Goal: Task Accomplishment & Management: Use online tool/utility

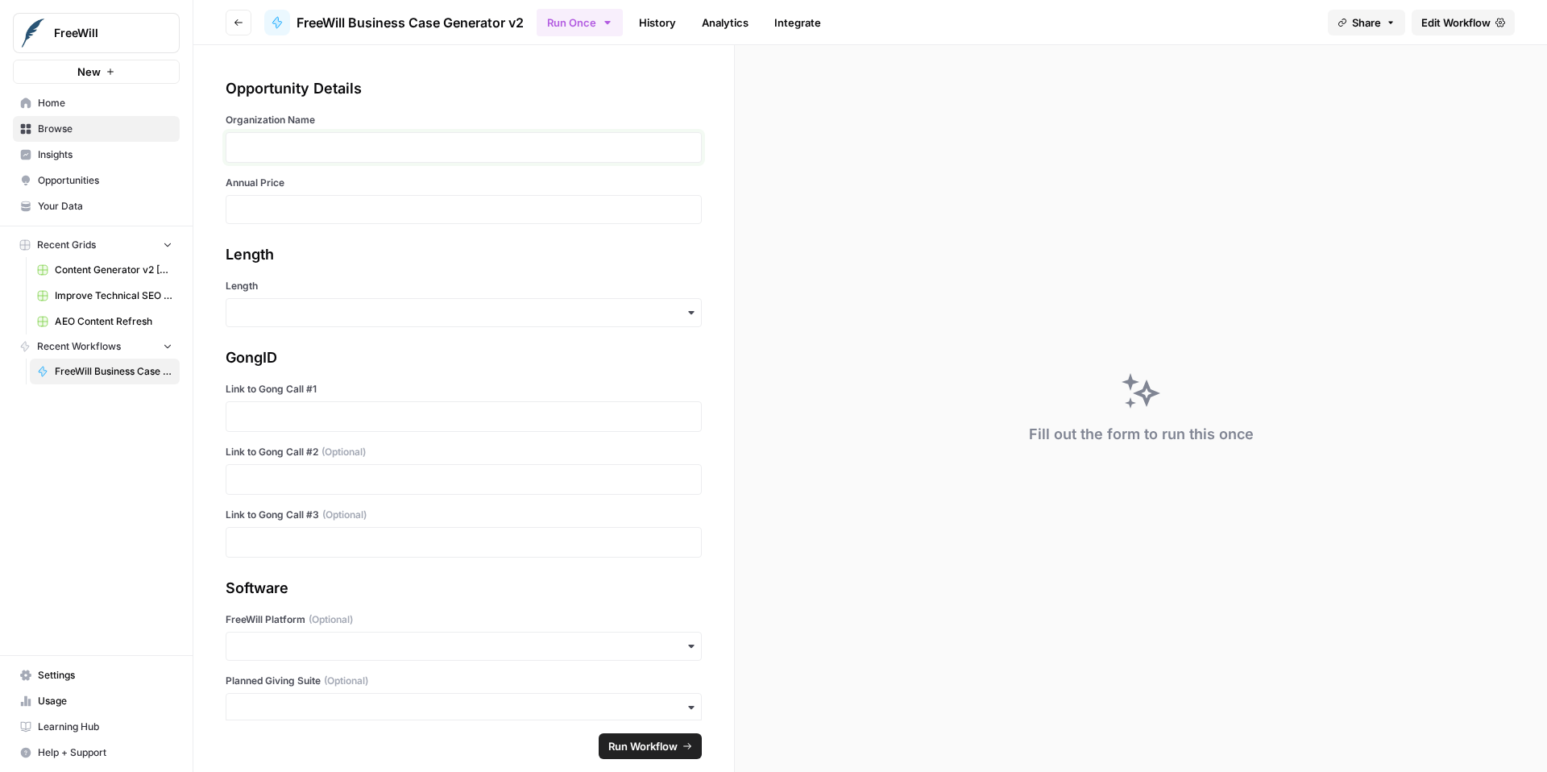
click at [370, 146] on p at bounding box center [463, 147] width 455 height 16
click at [363, 211] on input "Annual Price" at bounding box center [463, 209] width 455 height 15
type input "9000"
click at [354, 300] on div "button" at bounding box center [464, 312] width 476 height 29
click at [300, 359] on div "Long" at bounding box center [457, 356] width 463 height 31
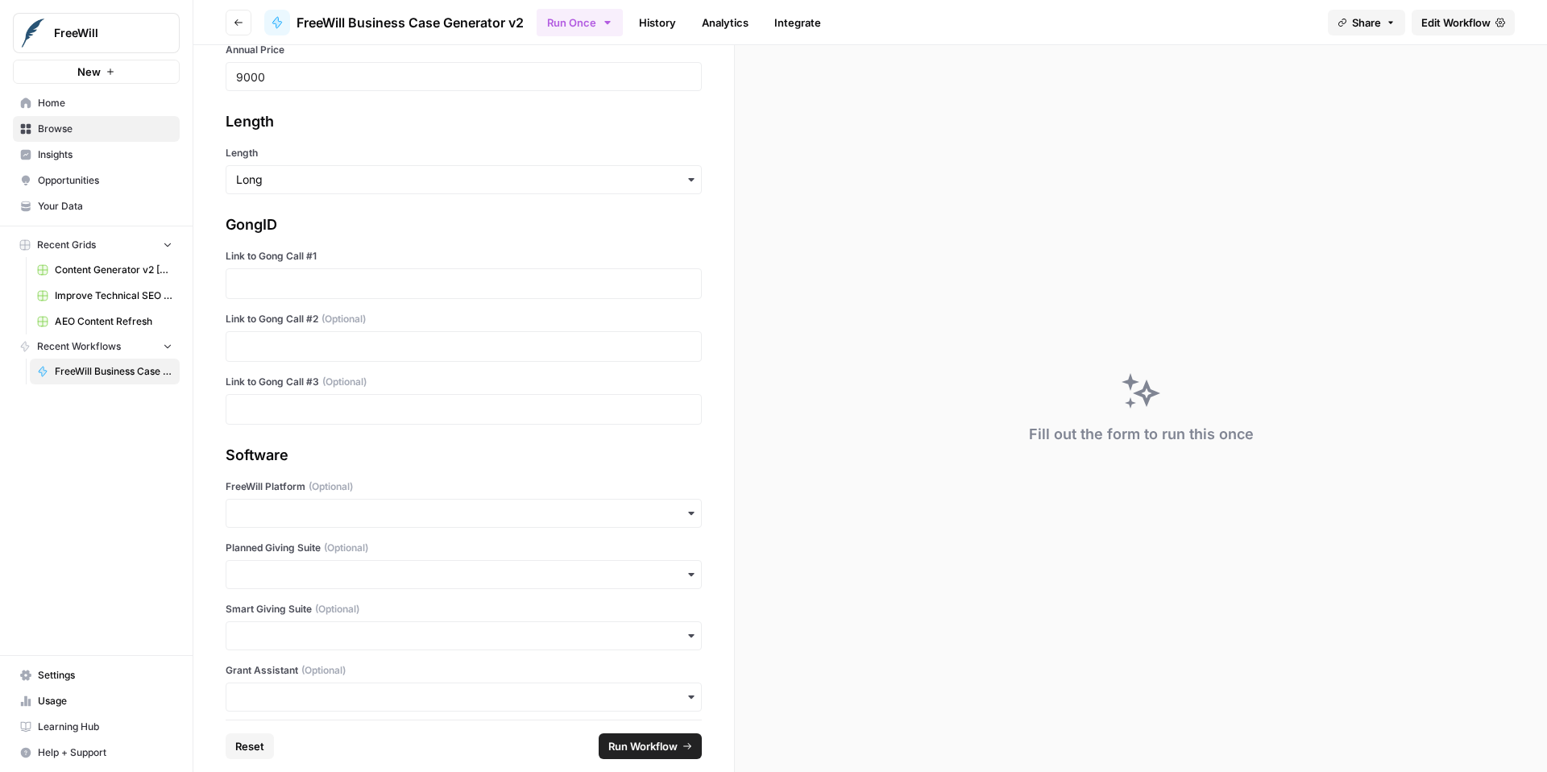
scroll to position [144, 0]
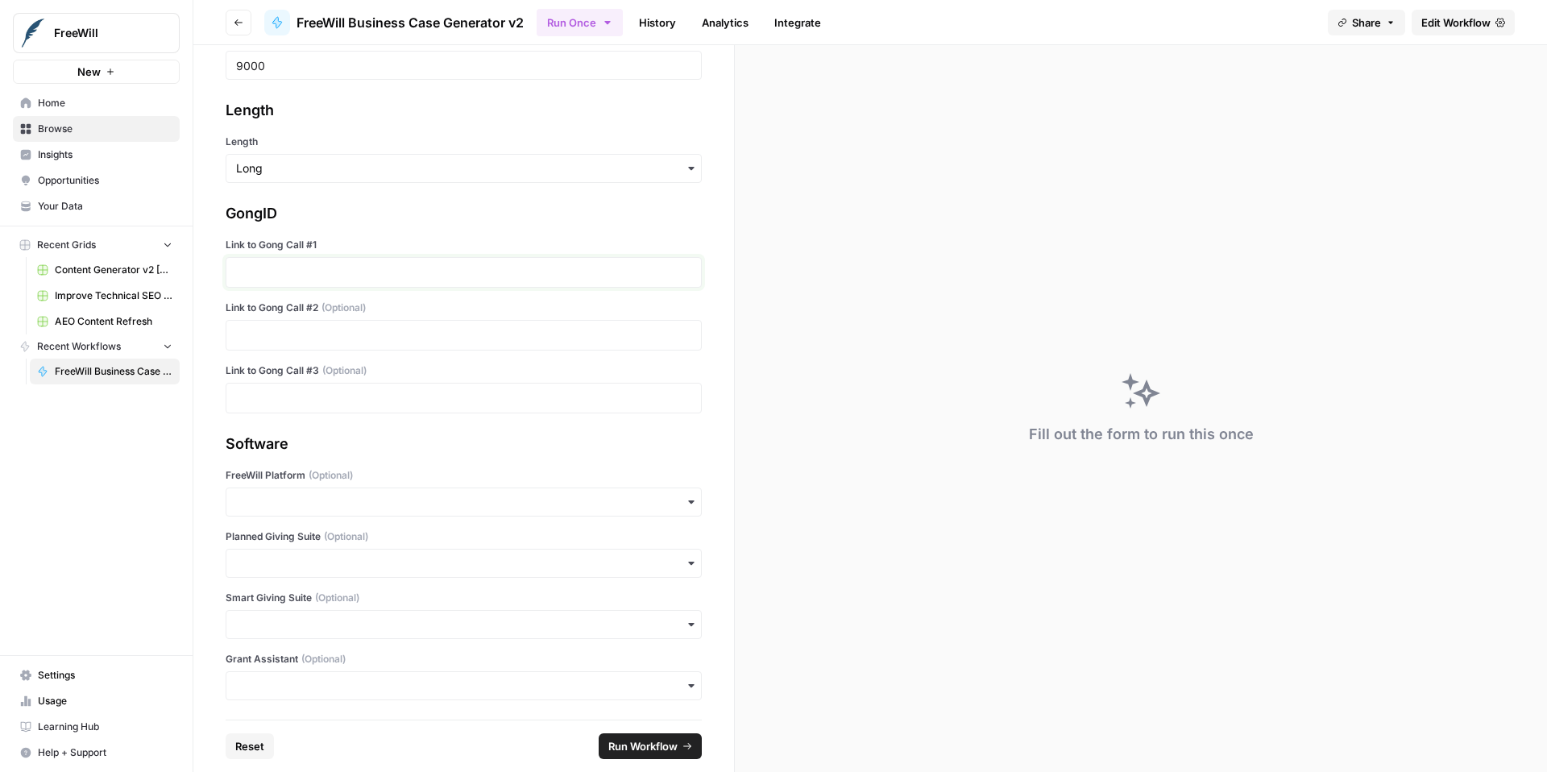
click at [340, 272] on p at bounding box center [463, 272] width 455 height 16
click at [297, 271] on p at bounding box center [463, 272] width 455 height 16
click at [440, 333] on p at bounding box center [463, 335] width 455 height 16
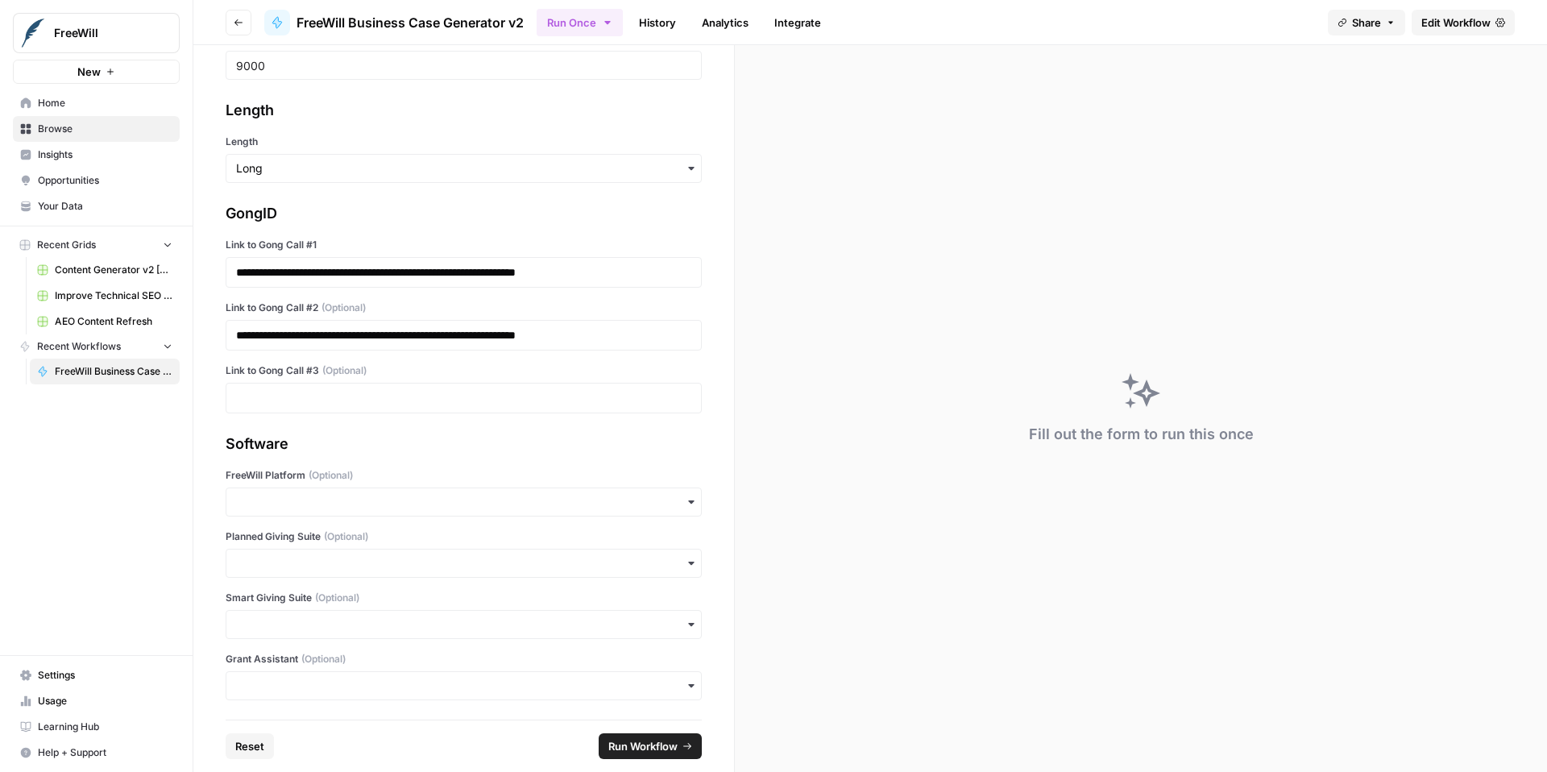
click at [417, 387] on div at bounding box center [464, 398] width 476 height 31
click at [485, 390] on p at bounding box center [463, 398] width 455 height 16
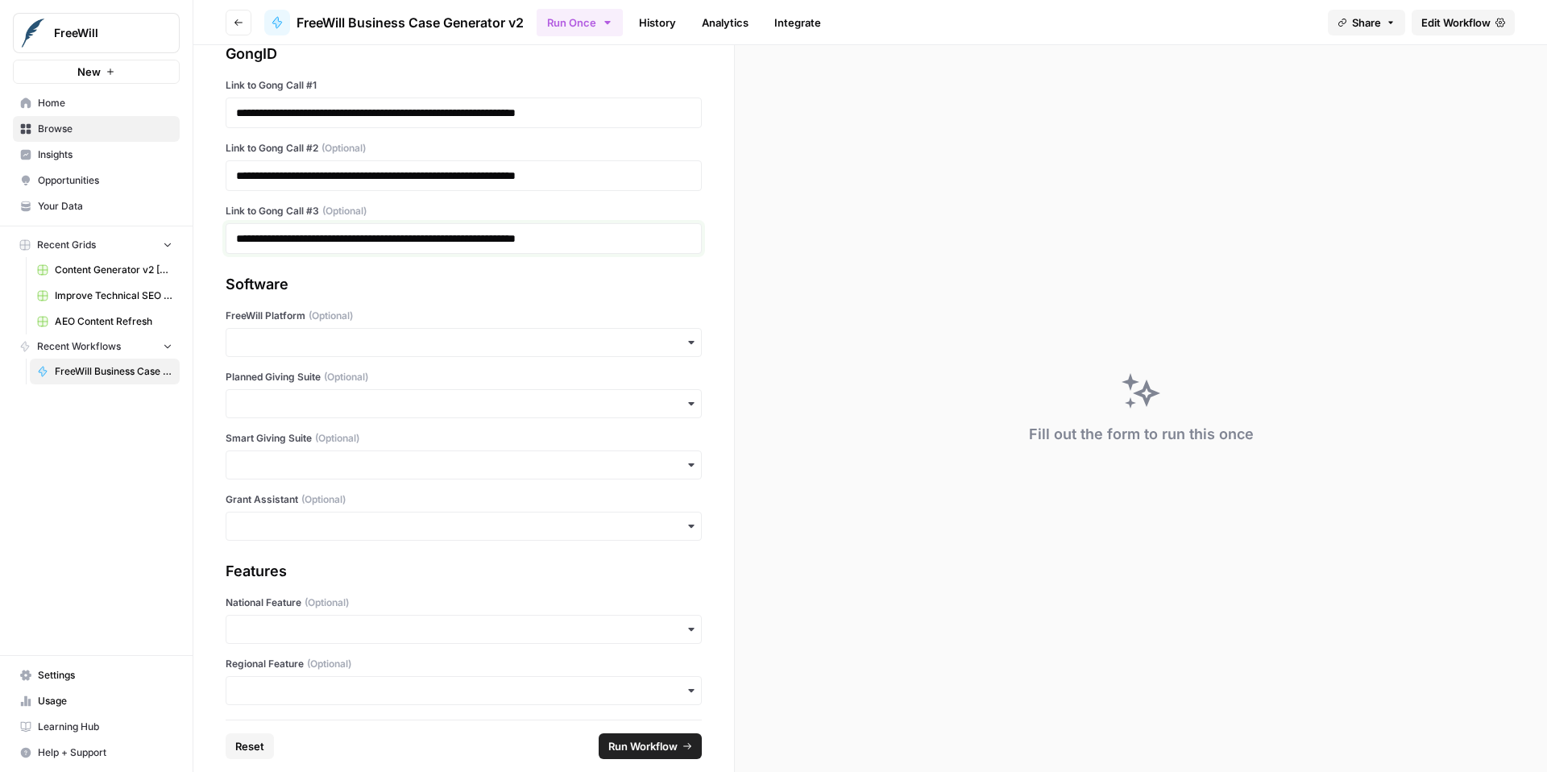
scroll to position [372, 0]
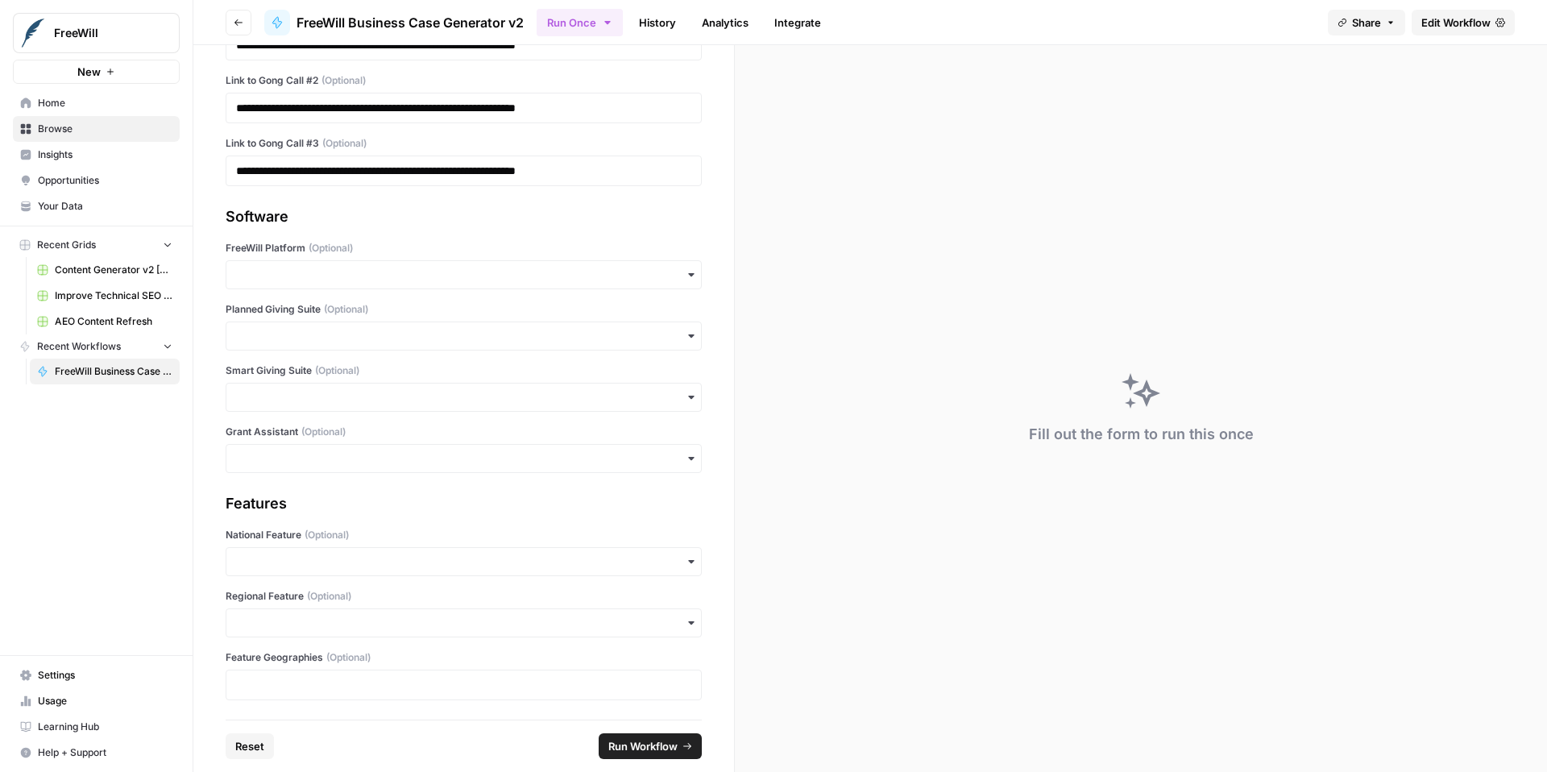
click at [355, 285] on div "button" at bounding box center [464, 274] width 476 height 29
click at [336, 355] on div "No" at bounding box center [457, 349] width 463 height 31
click at [384, 346] on div "button" at bounding box center [464, 336] width 476 height 29
click at [356, 408] on div "No" at bounding box center [457, 410] width 463 height 31
click at [366, 399] on input "Smart Giving Suite (Optional)" at bounding box center [463, 397] width 455 height 16
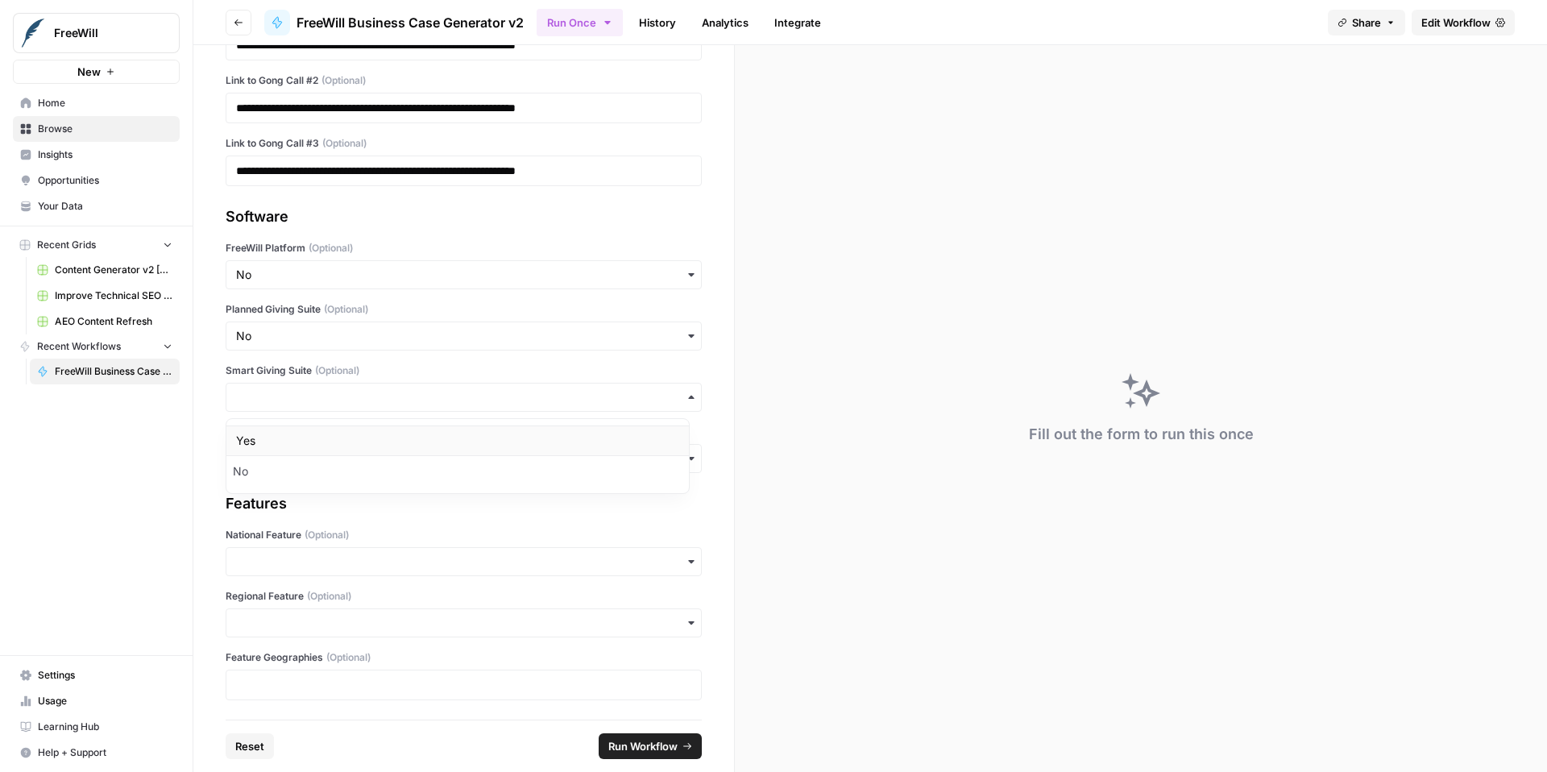
click at [365, 426] on div "Yes" at bounding box center [457, 441] width 463 height 31
click at [372, 463] on input "Grant Assistant (Optional)" at bounding box center [463, 459] width 455 height 16
click at [365, 533] on div "No" at bounding box center [457, 532] width 463 height 31
click at [385, 558] on input "National Feature (Optional)" at bounding box center [463, 562] width 455 height 16
click at [368, 648] on div "No" at bounding box center [457, 636] width 463 height 31
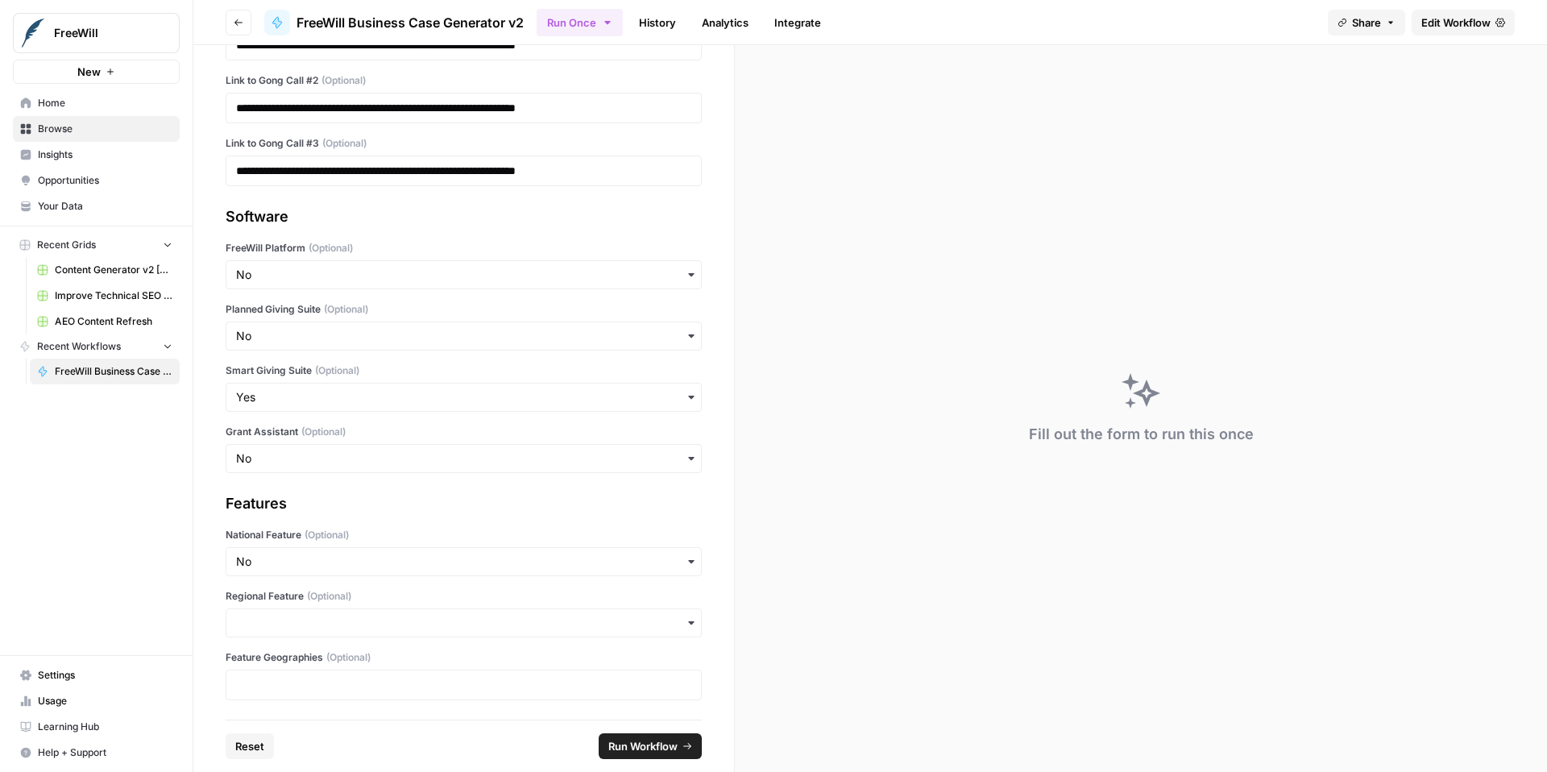
click at [368, 635] on div "button" at bounding box center [464, 622] width 476 height 29
click at [354, 715] on div "Yes No" at bounding box center [458, 682] width 464 height 76
click at [353, 705] on div "No" at bounding box center [457, 697] width 463 height 31
click at [353, 695] on div at bounding box center [464, 685] width 476 height 31
click at [355, 684] on p at bounding box center [463, 685] width 455 height 16
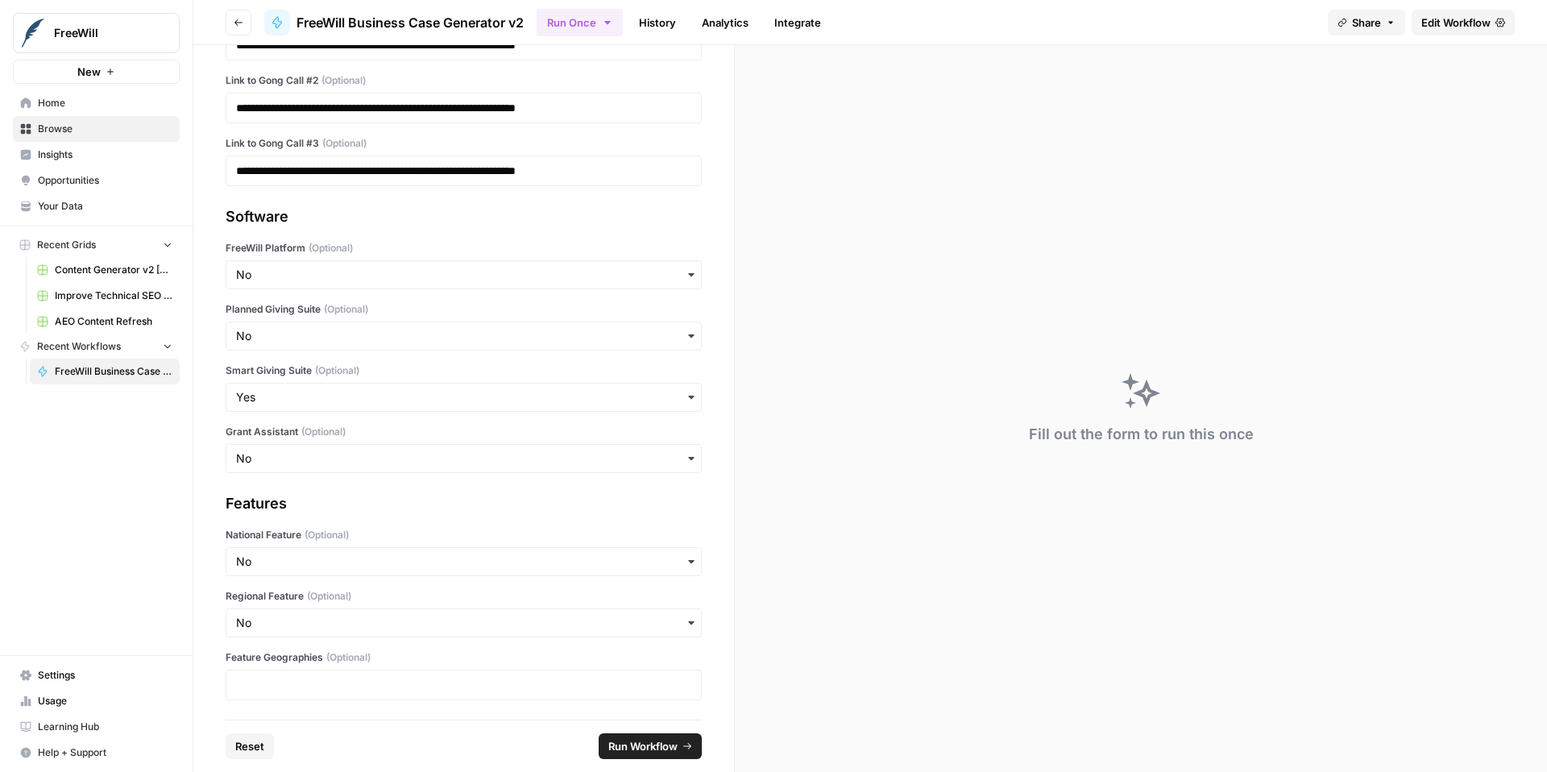
click at [355, 672] on div at bounding box center [464, 685] width 476 height 31
click at [646, 747] on span "Run Workflow" at bounding box center [642, 746] width 69 height 16
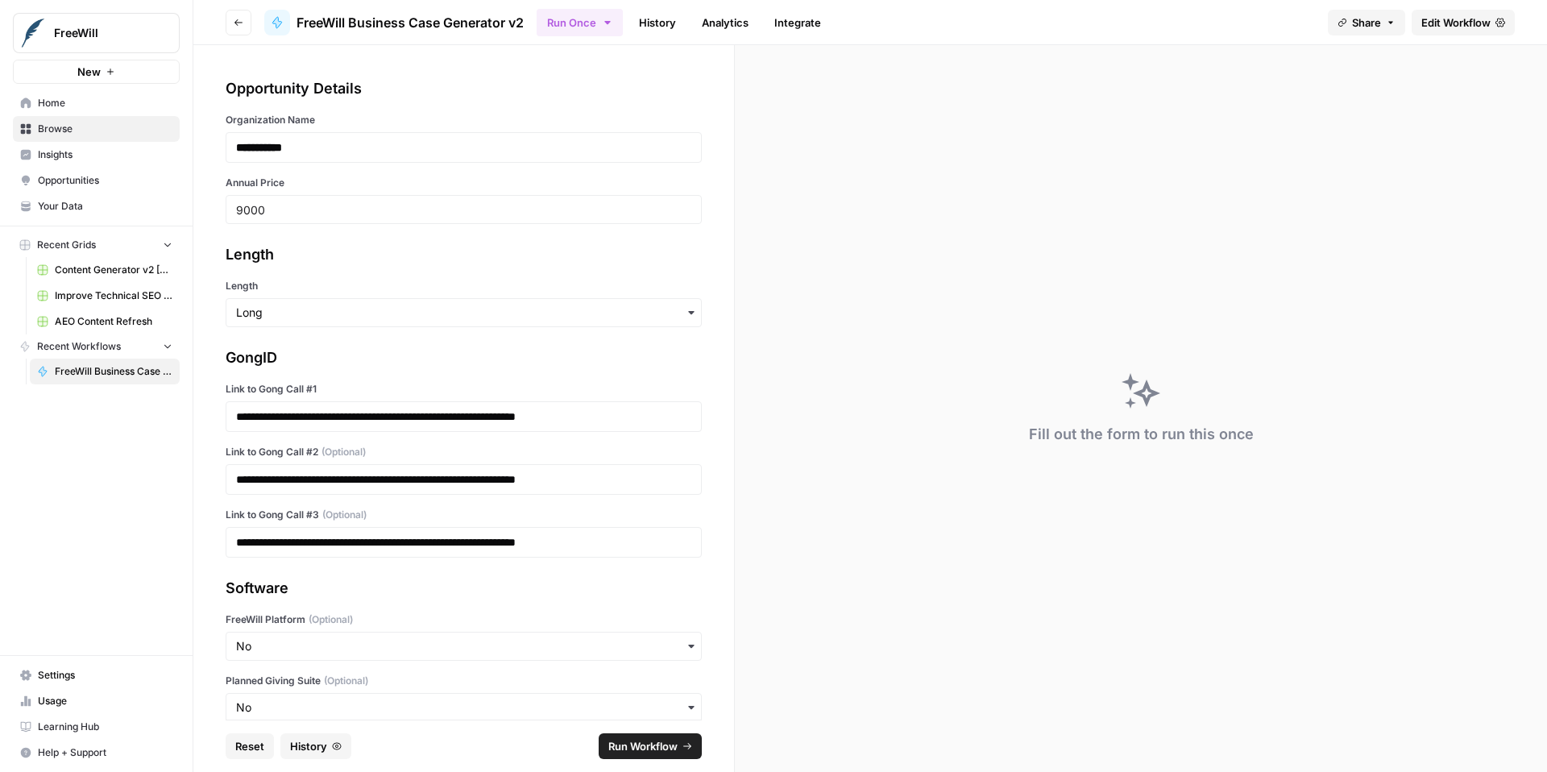
click at [669, 750] on span "Run Workflow" at bounding box center [642, 746] width 69 height 16
click at [1425, 701] on div "Status: 400 Response: {"requestId":"4wnapc1dzn470zhk9ia","errors":["filter.call…" at bounding box center [1415, 702] width 198 height 64
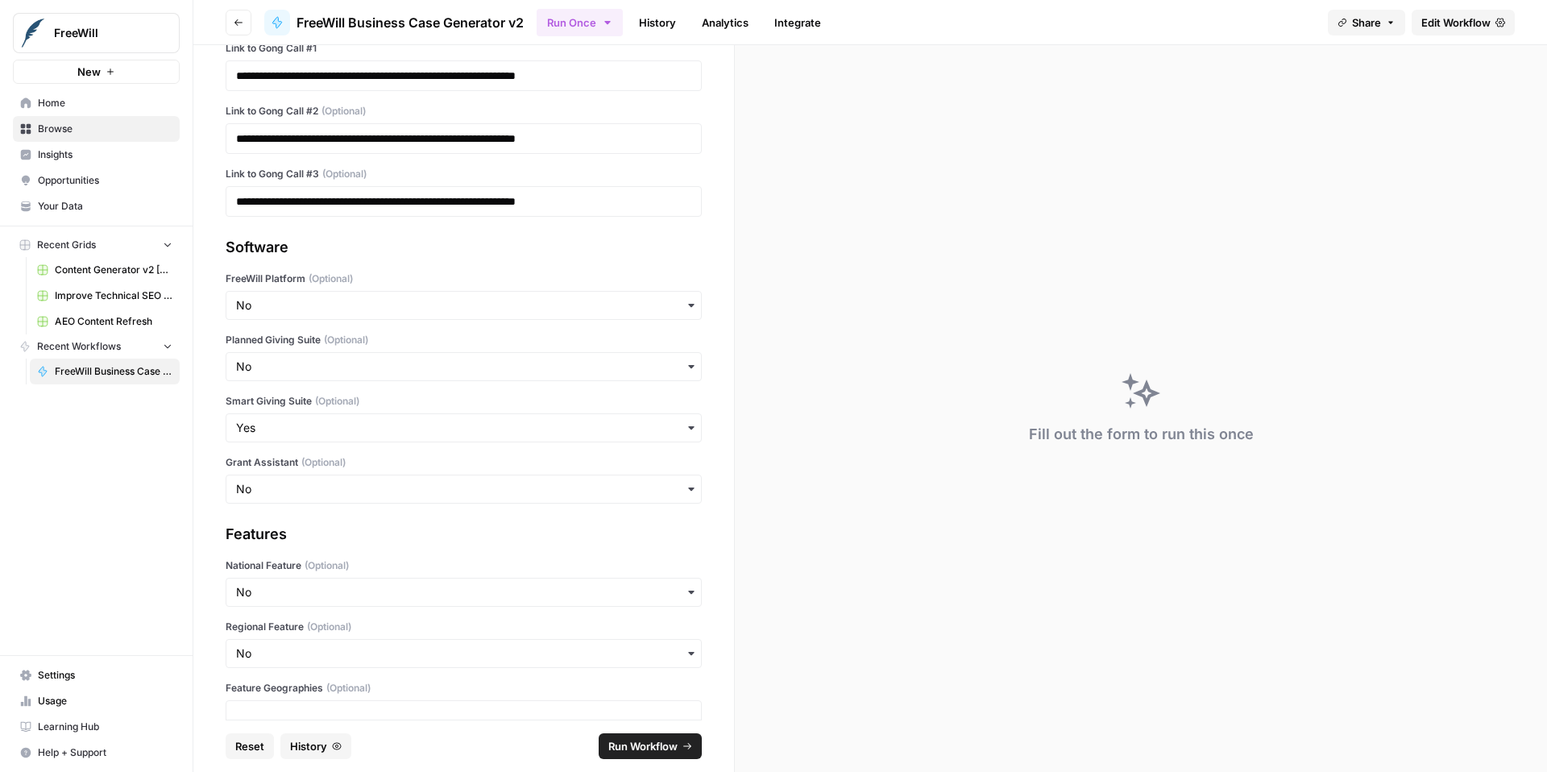
scroll to position [372, 0]
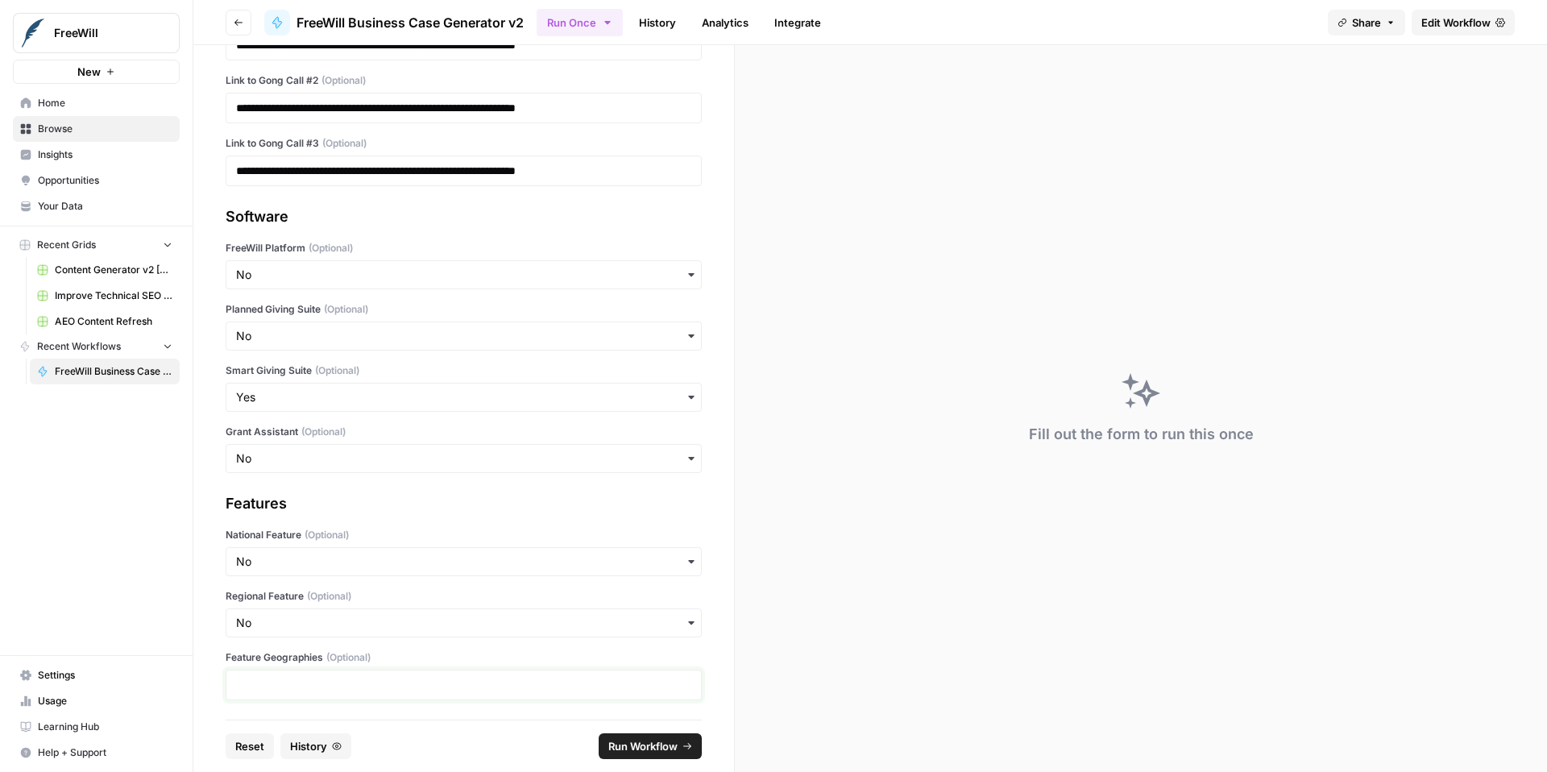
click at [403, 686] on p at bounding box center [463, 685] width 455 height 16
click at [682, 683] on icon "button" at bounding box center [688, 685] width 13 height 13
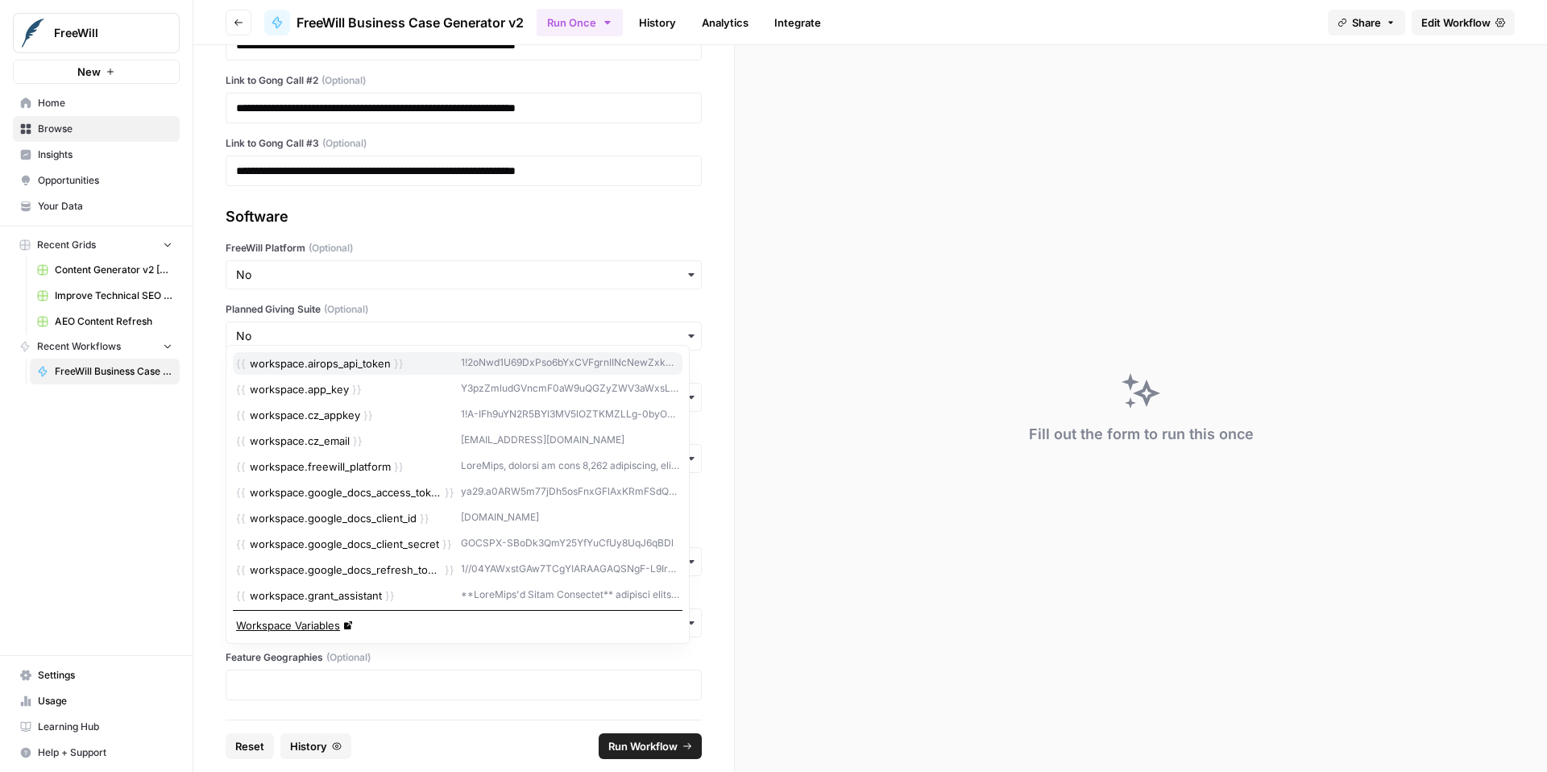
click at [782, 652] on div "Fill out the form to run this once" at bounding box center [1141, 408] width 812 height 727
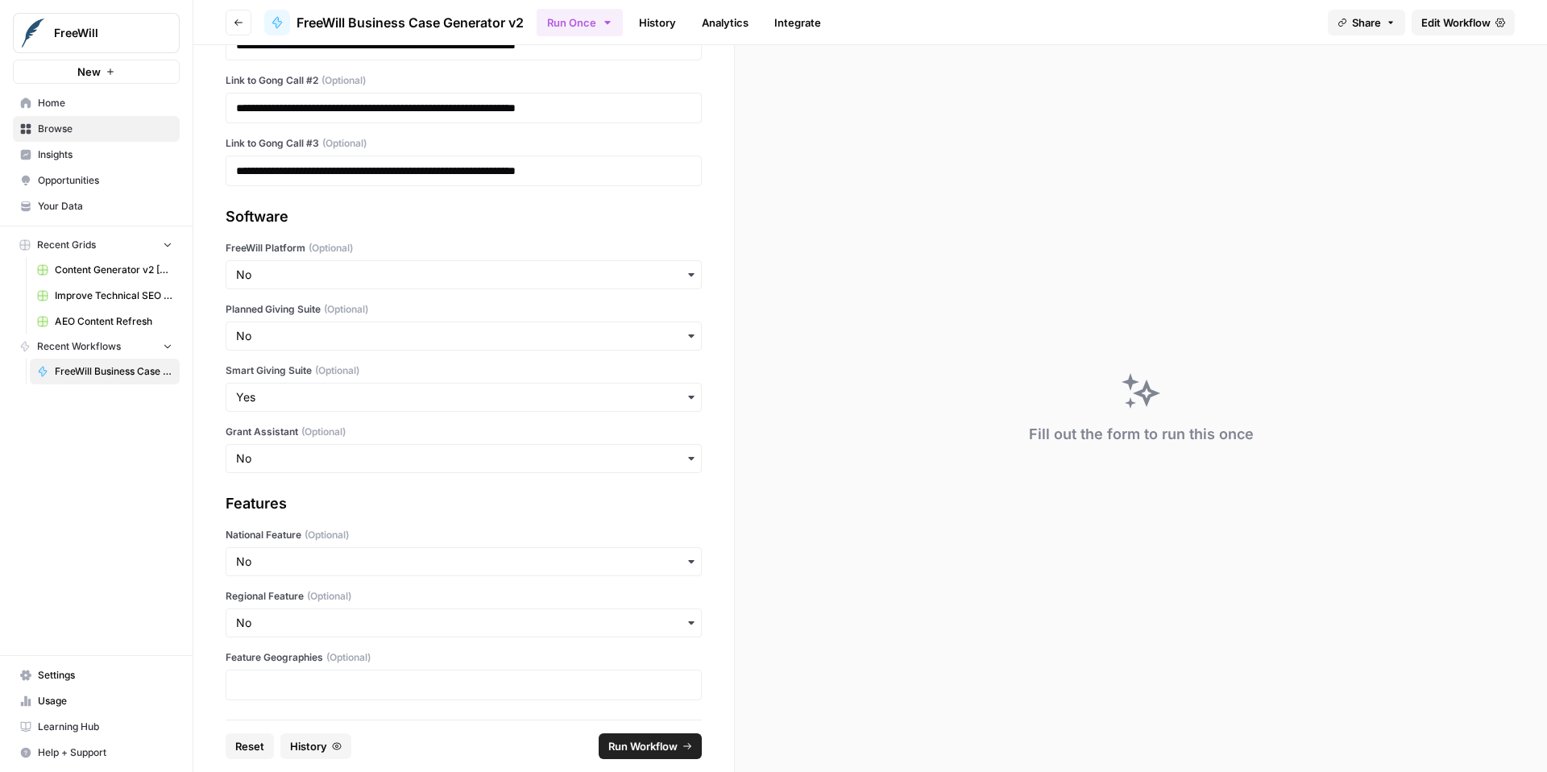
click at [670, 741] on span "Run Workflow" at bounding box center [642, 746] width 69 height 16
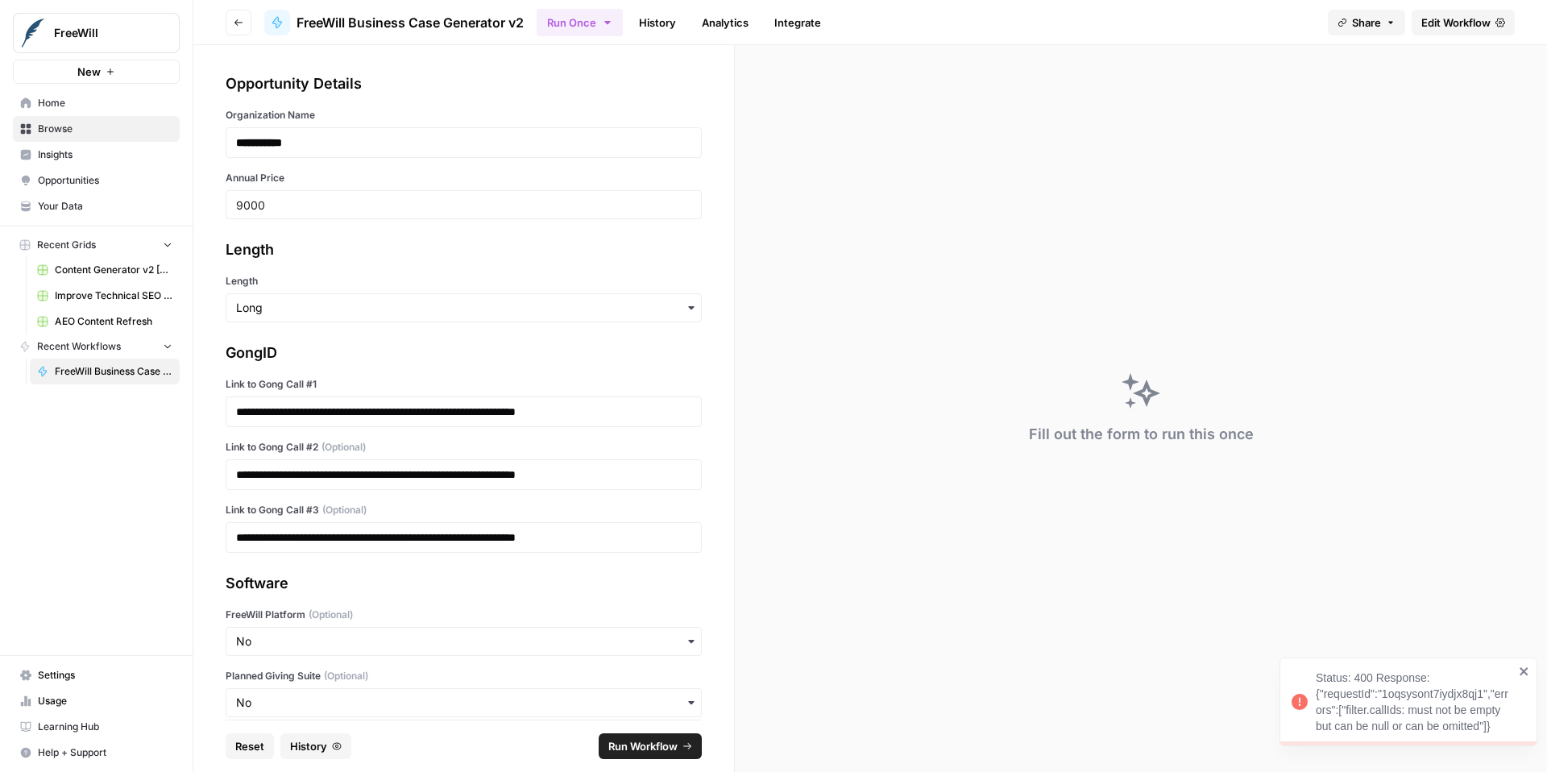
scroll to position [0, 0]
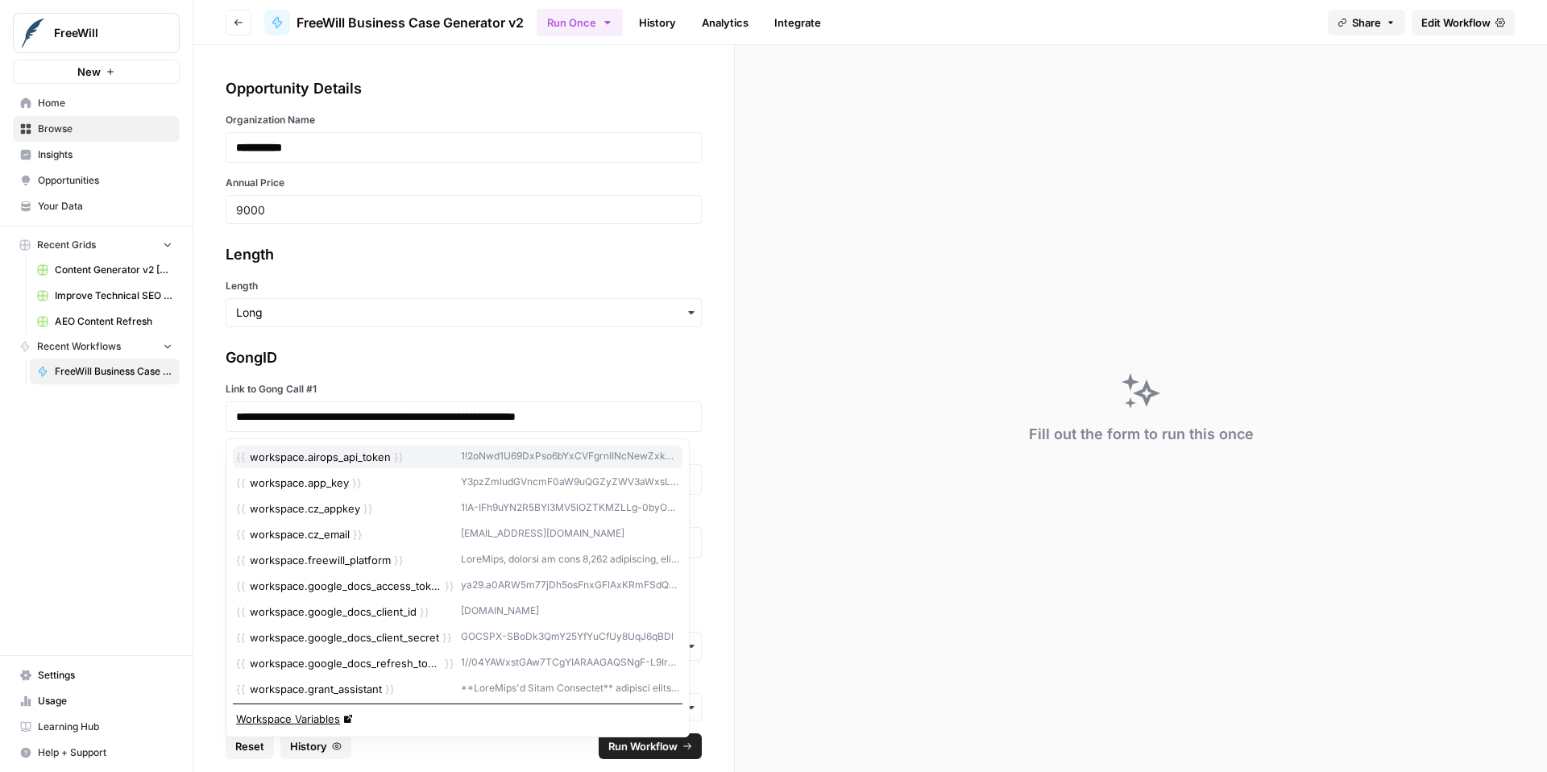
click at [682, 417] on icon "button" at bounding box center [688, 417] width 13 height 13
click at [626, 374] on div "**********" at bounding box center [464, 452] width 476 height 211
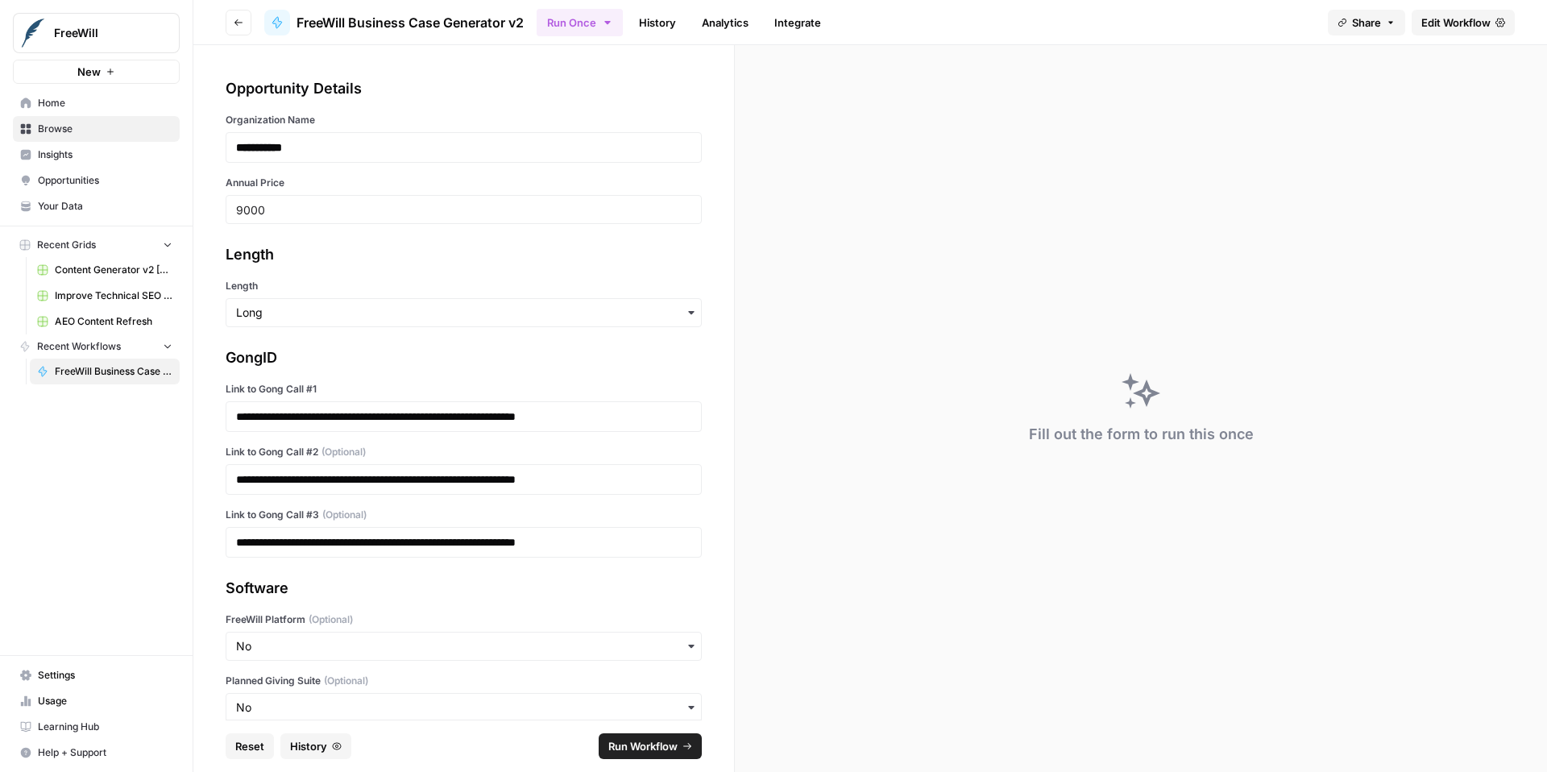
click at [681, 745] on button "Run Workflow" at bounding box center [650, 746] width 103 height 26
click at [370, 321] on div "button" at bounding box center [464, 312] width 476 height 29
click at [360, 363] on div "Long" at bounding box center [457, 356] width 463 height 31
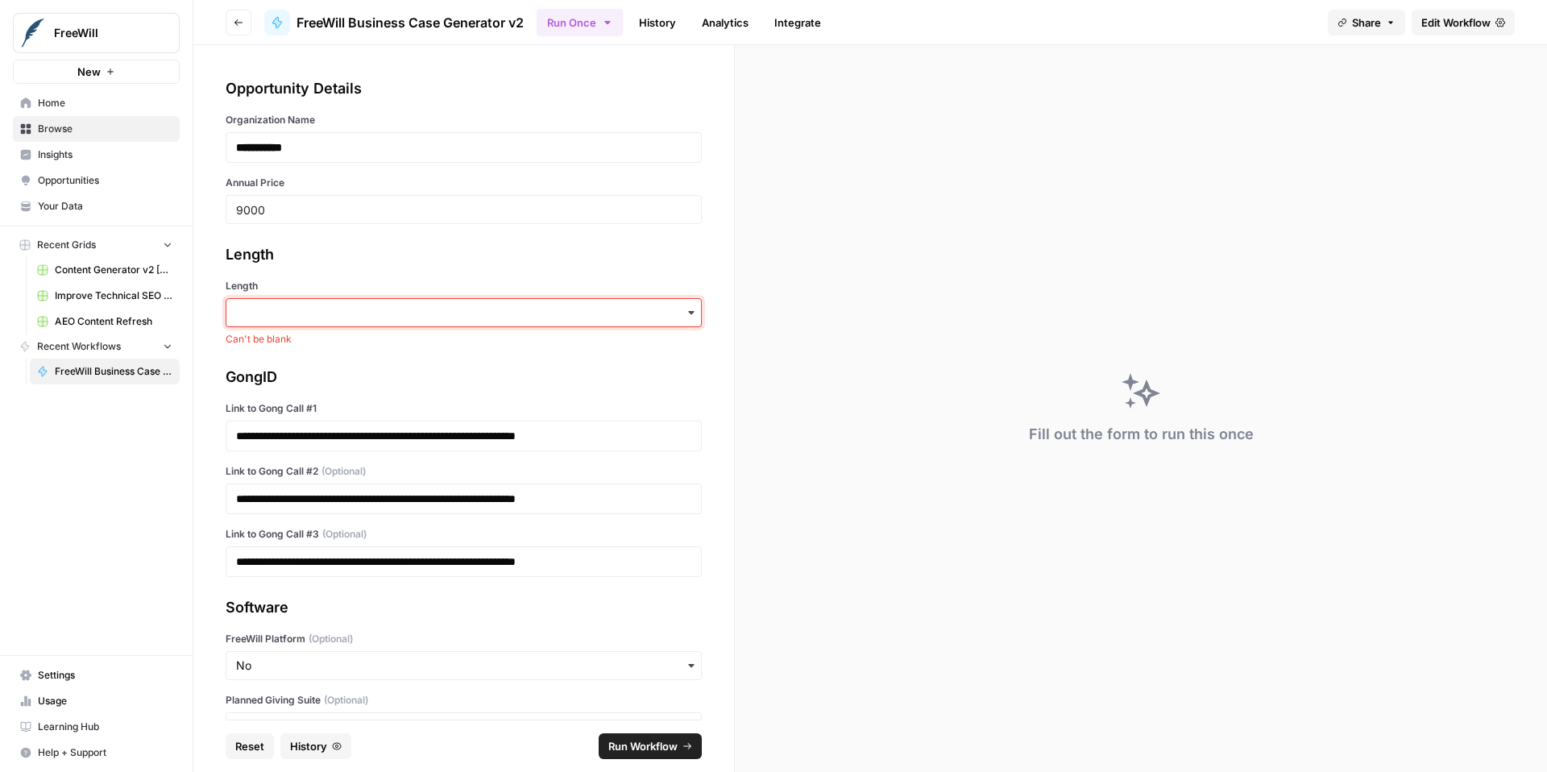
click at [346, 310] on input "Length" at bounding box center [463, 313] width 455 height 16
click at [348, 354] on div "Long" at bounding box center [457, 356] width 463 height 31
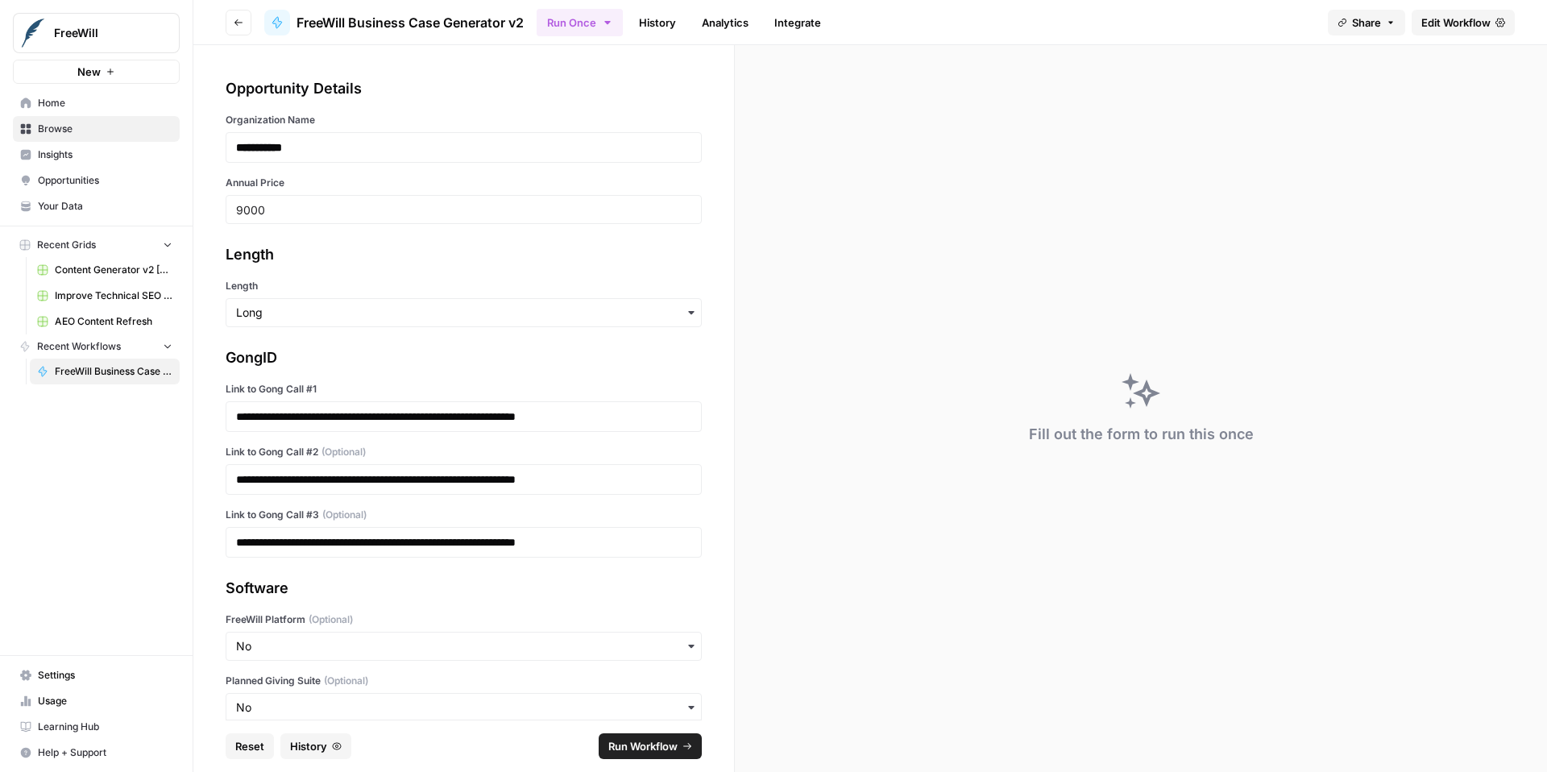
click at [412, 219] on div "9000" at bounding box center [464, 209] width 476 height 29
click at [400, 211] on input "9000" at bounding box center [463, 209] width 455 height 15
click at [239, 210] on input "9000" at bounding box center [463, 209] width 455 height 15
click at [332, 205] on input "9000" at bounding box center [463, 209] width 455 height 15
click at [668, 745] on span "Run Workflow" at bounding box center [642, 746] width 69 height 16
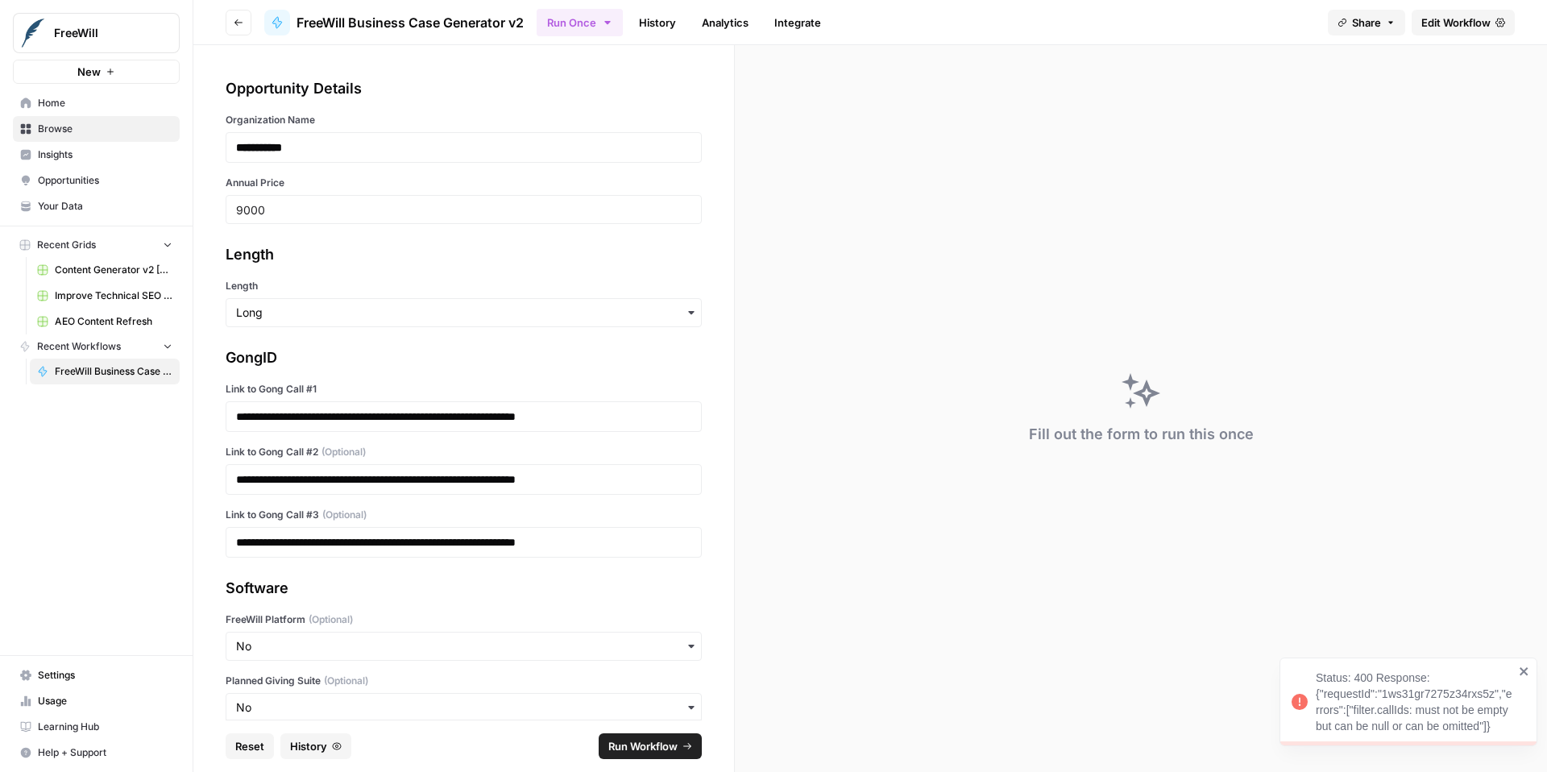
click at [1450, 705] on div "Status: 400 Response: {"requestId":"1ws31gr7275z34rxs5z","errors":["filter.call…" at bounding box center [1415, 702] width 198 height 64
click at [641, 739] on span "Run Workflow" at bounding box center [642, 746] width 69 height 16
click at [1500, 725] on div "Status: 400 Response: {"requestId":"29pl8ufsl7hiaxs3ak2","errors":["filter.call…" at bounding box center [1415, 702] width 198 height 64
click at [670, 747] on span "Run Workflow" at bounding box center [642, 746] width 69 height 16
copy div "Status: 400 Response: {"requestId":"1q4knvzbztnm6qj9bot","errors":["filter.call…"
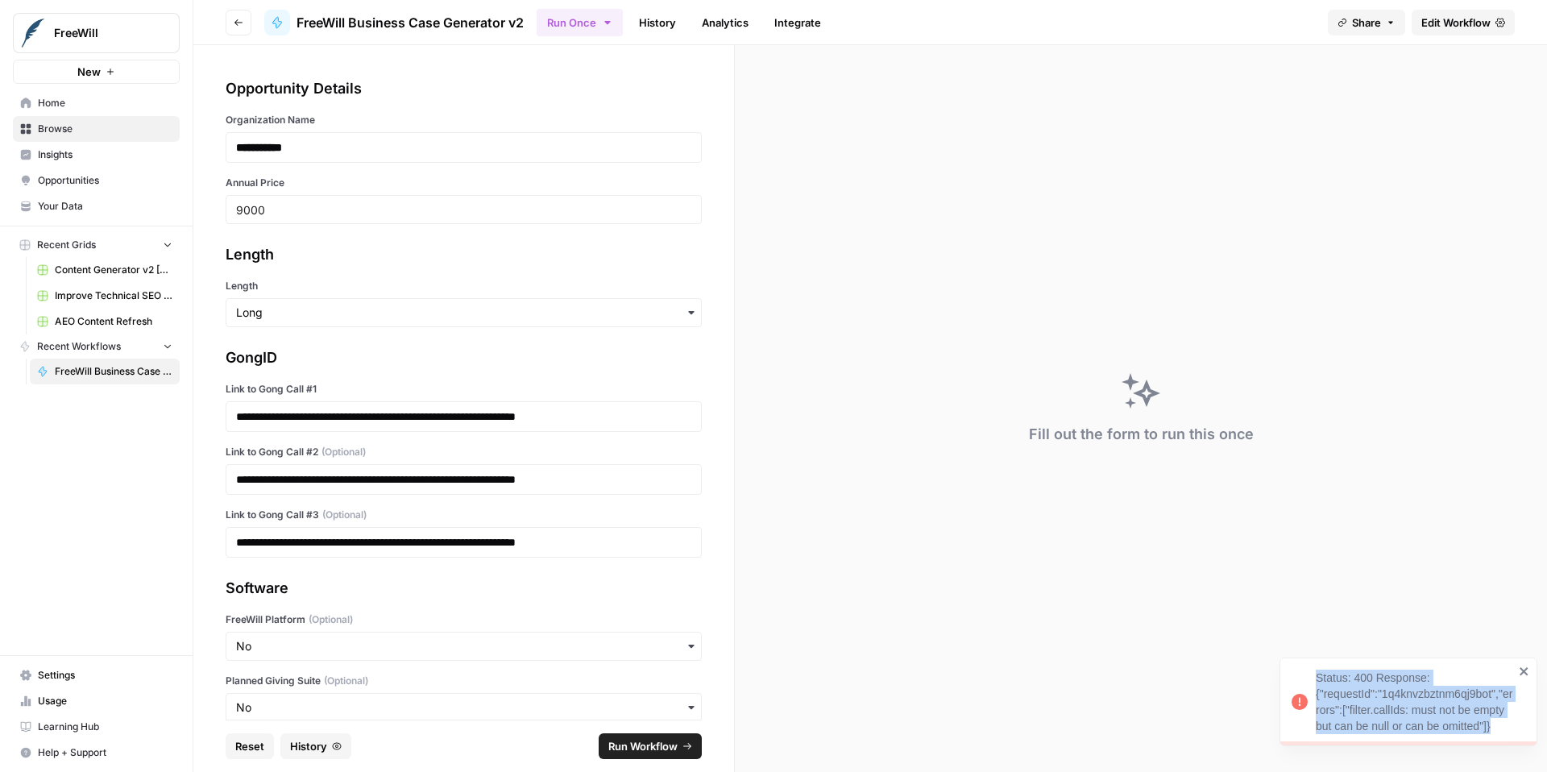
drag, startPoint x: 1522, startPoint y: 730, endPoint x: 1492, endPoint y: 730, distance: 29.8
click at [1492, 730] on div "Status: 400 Response: {"requestId":"1q4knvzbztnm6qj9bot","errors":["filter.call…" at bounding box center [1409, 702] width 258 height 89
click at [682, 415] on icon "button" at bounding box center [688, 417] width 13 height 13
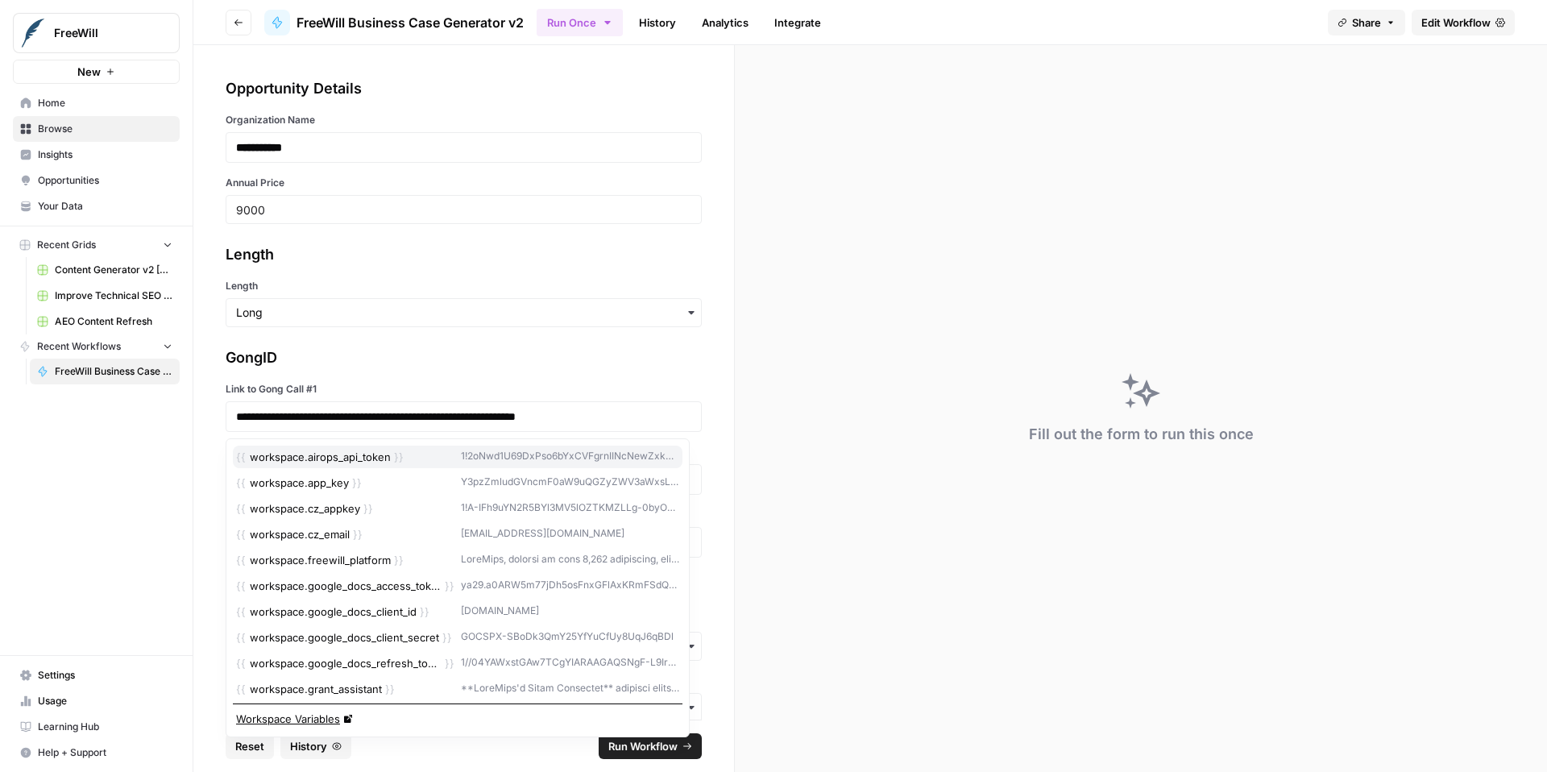
click at [602, 450] on div "1!2oNwd1U69DxPso6bYxCVFgrnIINcNewZxkAKqcBOvZDpFSWxbM0U2wI4wAt7EB" at bounding box center [570, 457] width 218 height 16
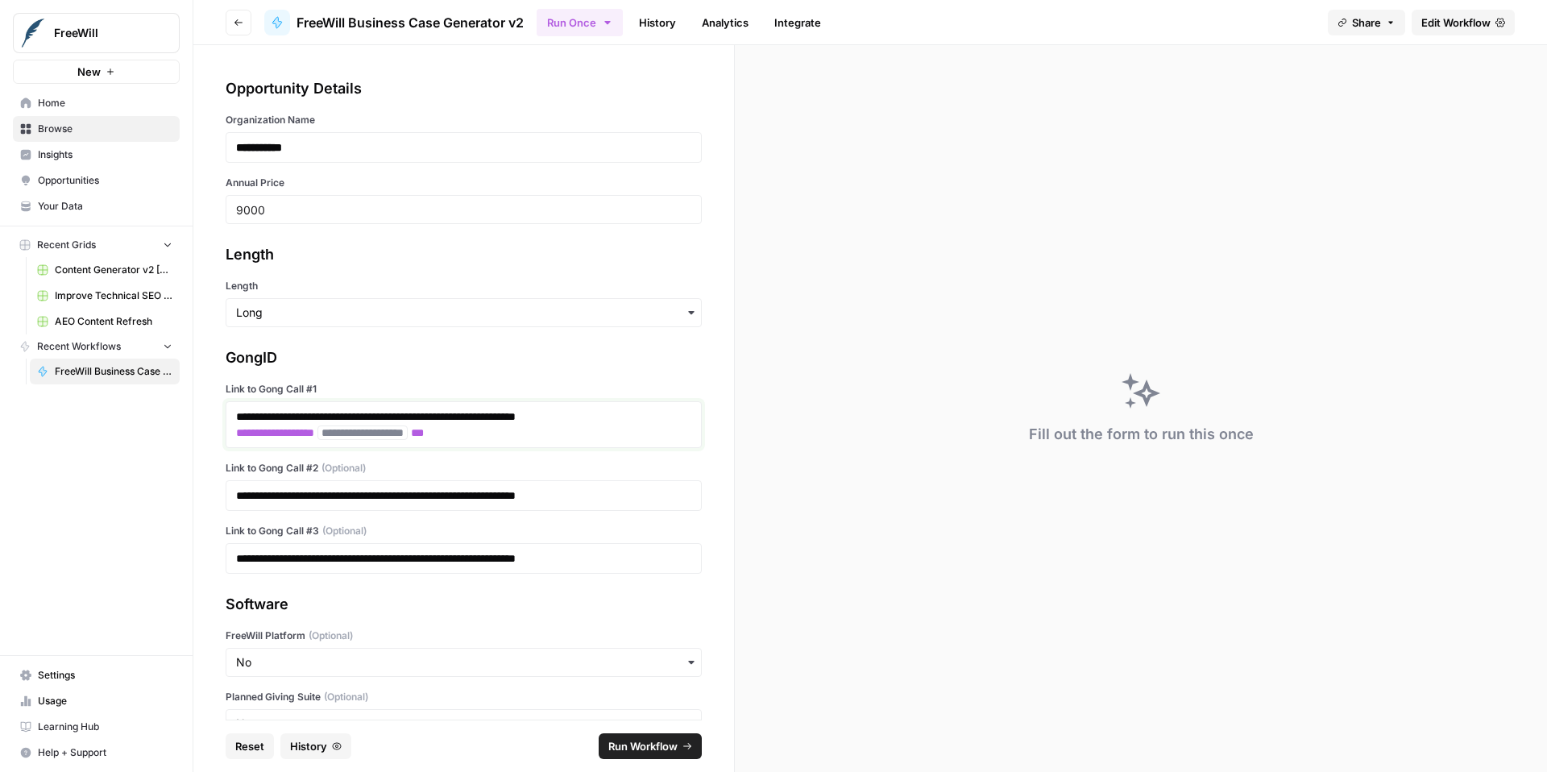
click at [593, 433] on p "**********" at bounding box center [457, 425] width 443 height 32
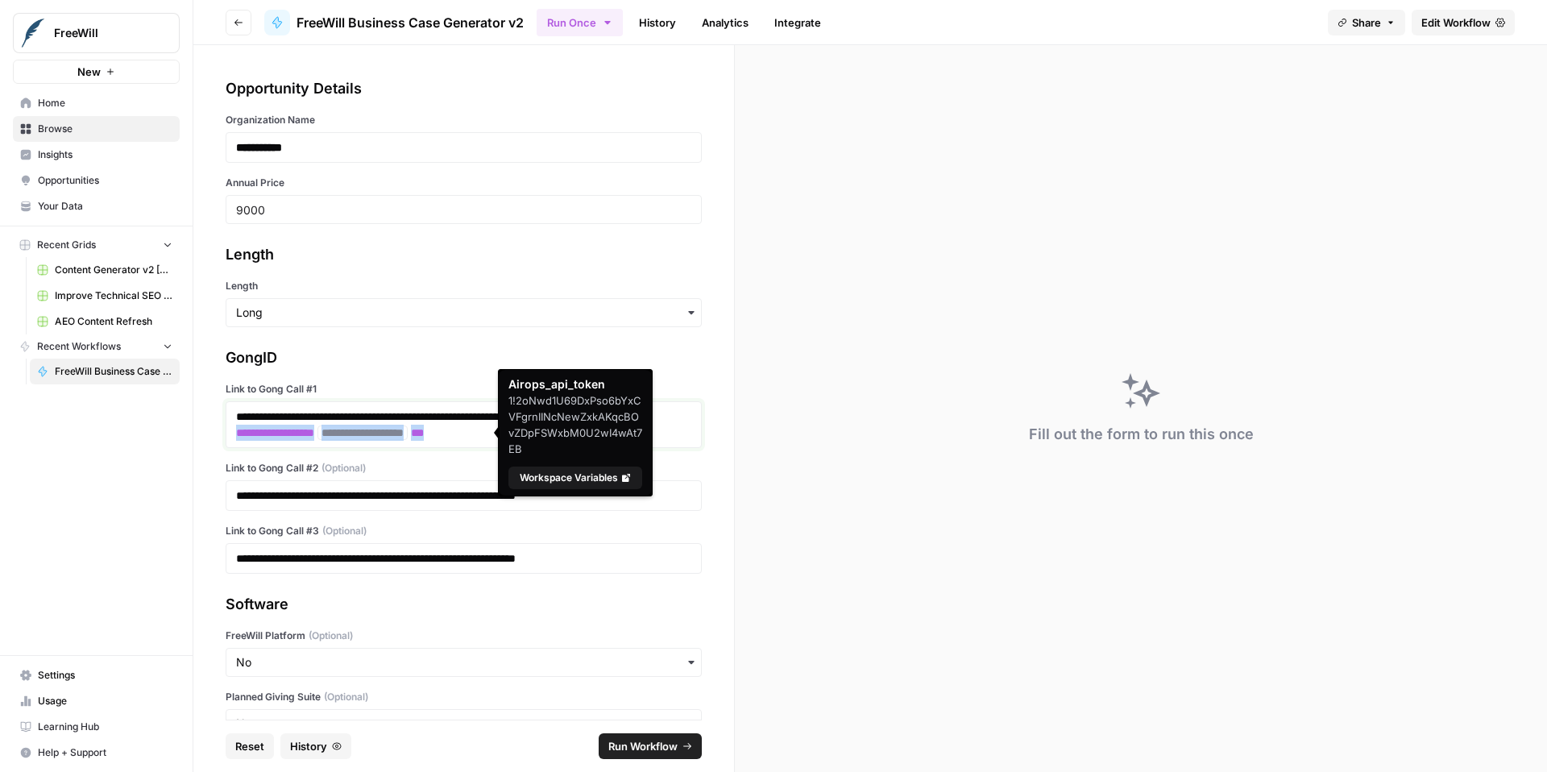
drag, startPoint x: 521, startPoint y: 427, endPoint x: 342, endPoint y: 441, distance: 180.2
click at [341, 441] on div "**********" at bounding box center [464, 424] width 476 height 47
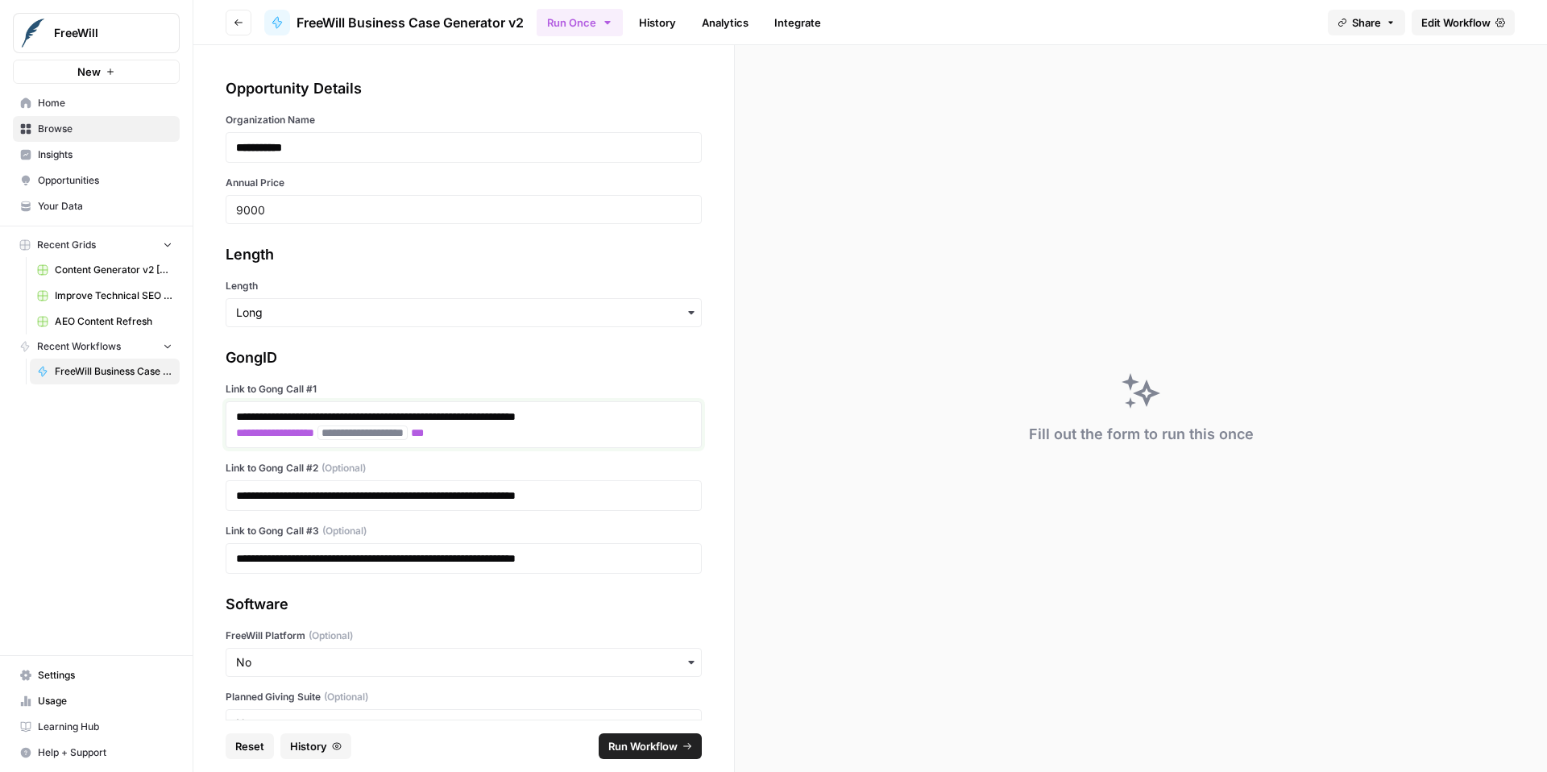
drag, startPoint x: 517, startPoint y: 439, endPoint x: 161, endPoint y: 436, distance: 356.2
click at [161, 436] on div "**********" at bounding box center [773, 386] width 1547 height 772
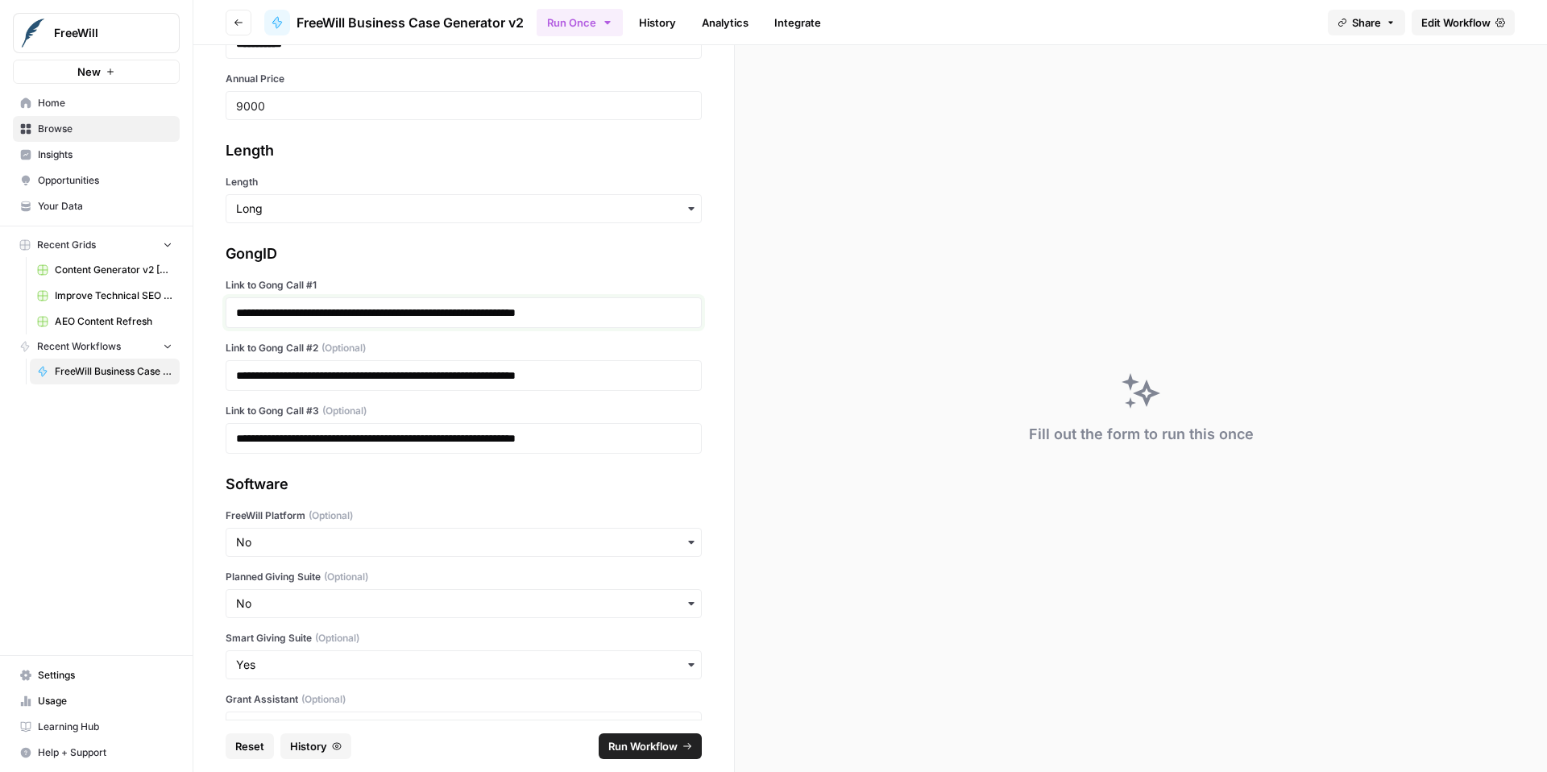
scroll to position [99, 0]
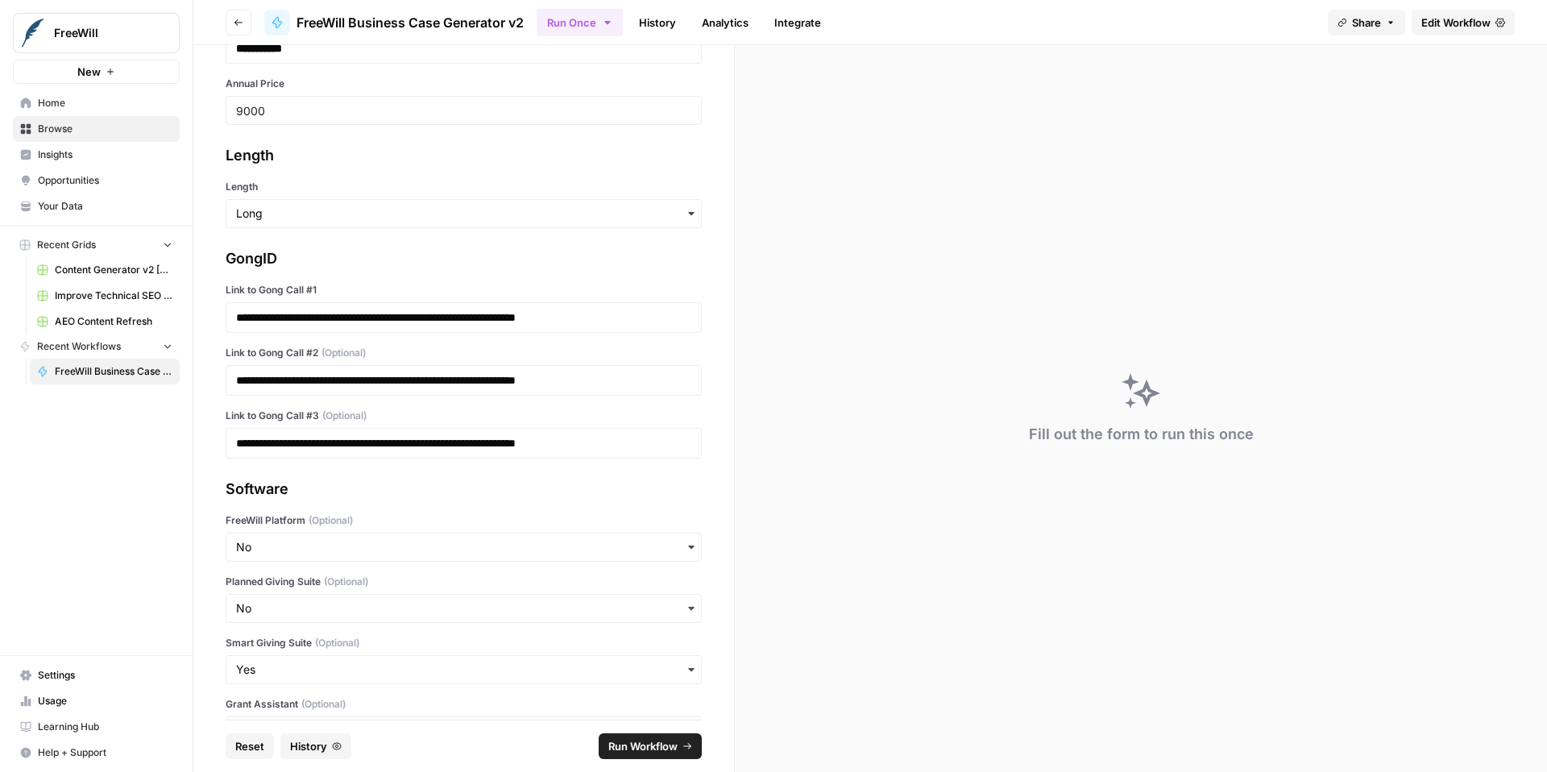
click at [865, 320] on div "Fill out the form to run this once" at bounding box center [1141, 408] width 812 height 727
click at [441, 438] on p "**********" at bounding box center [457, 443] width 443 height 16
click at [516, 443] on link "**********" at bounding box center [376, 443] width 280 height 11
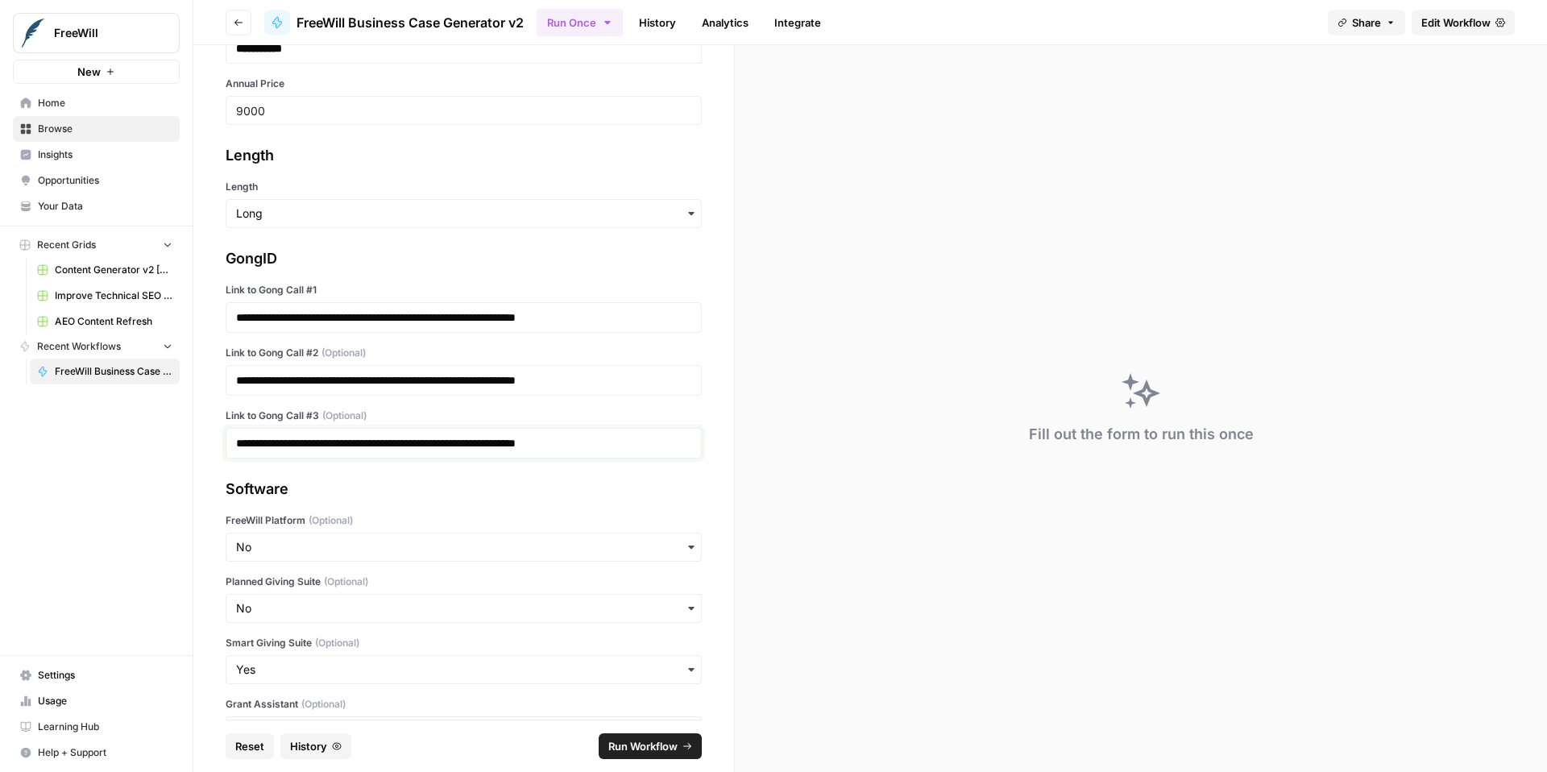
click at [516, 448] on link "**********" at bounding box center [376, 443] width 280 height 11
drag, startPoint x: 655, startPoint y: 449, endPoint x: 230, endPoint y: 446, distance: 425.5
click at [230, 446] on div "**********" at bounding box center [464, 443] width 476 height 31
click at [877, 390] on div "Fill out the form to run this once" at bounding box center [1141, 408] width 812 height 727
drag, startPoint x: 651, startPoint y: 383, endPoint x: 203, endPoint y: 380, distance: 448.1
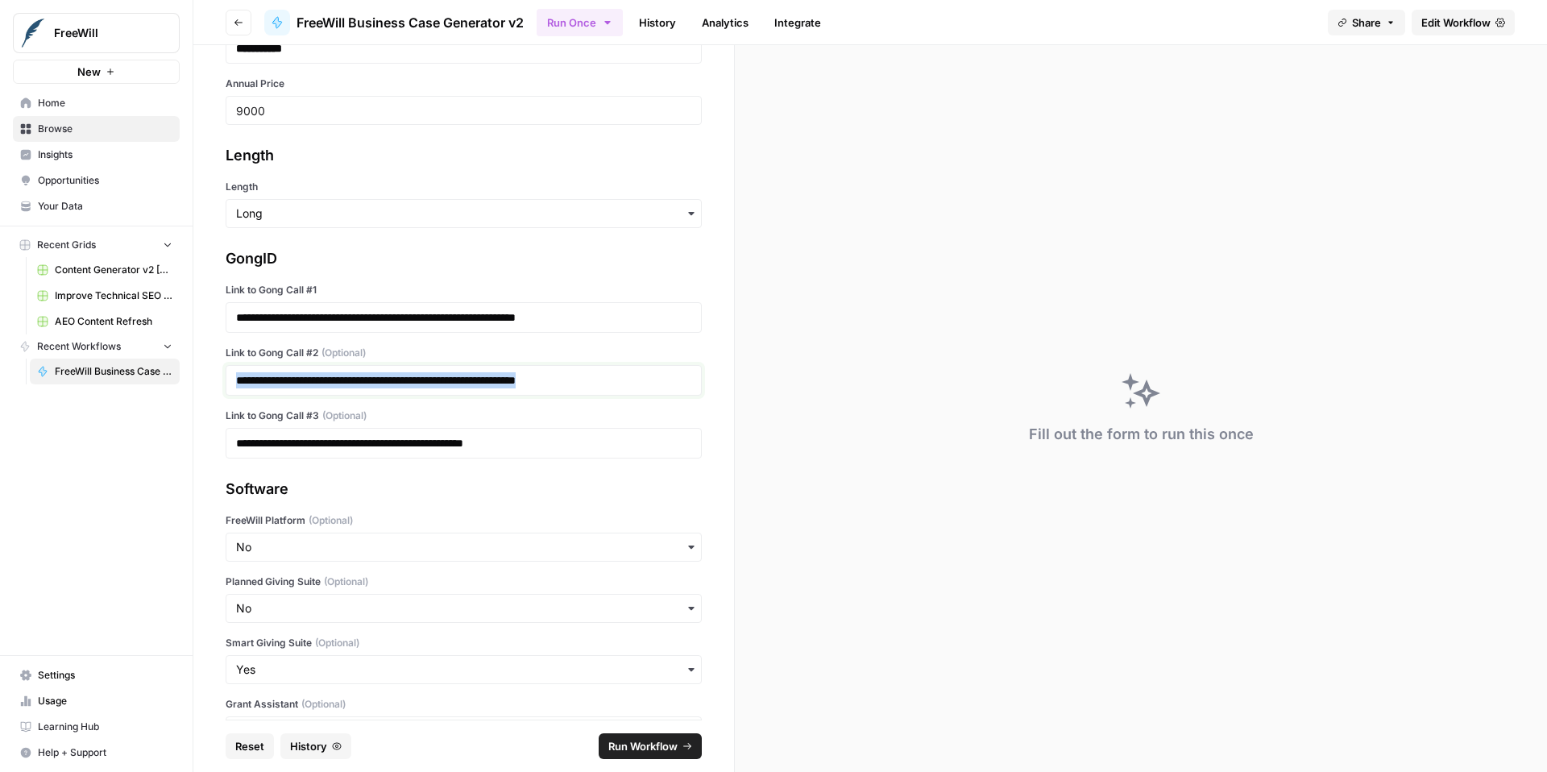
click at [203, 380] on div "**********" at bounding box center [463, 382] width 541 height 675
click at [641, 334] on div "**********" at bounding box center [464, 352] width 476 height 211
click at [646, 322] on p "**********" at bounding box center [457, 317] width 443 height 16
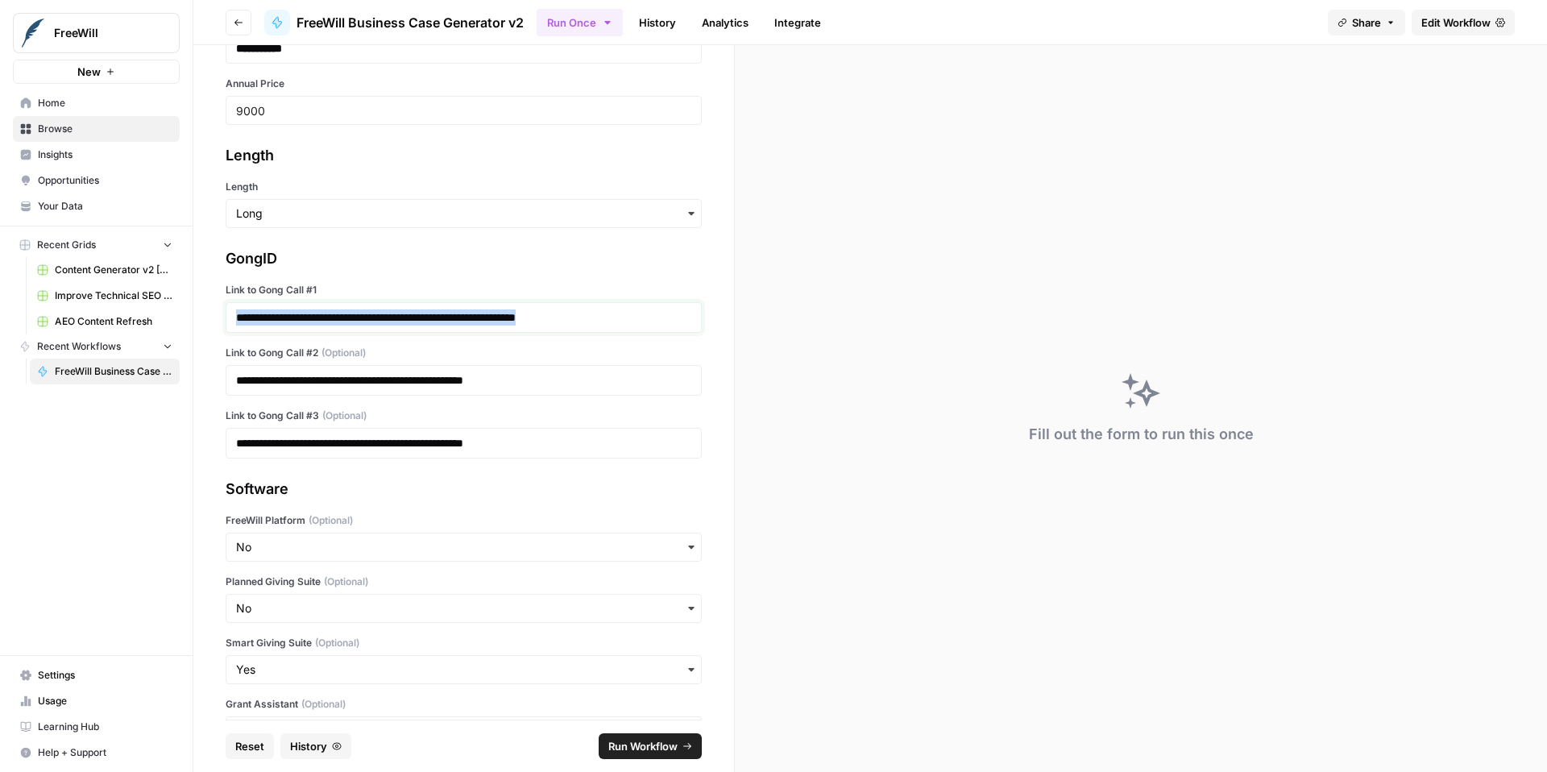
drag, startPoint x: 646, startPoint y: 318, endPoint x: 182, endPoint y: 317, distance: 464.2
click at [182, 317] on div "**********" at bounding box center [773, 386] width 1547 height 772
click at [645, 754] on button "Run Workflow" at bounding box center [650, 746] width 103 height 26
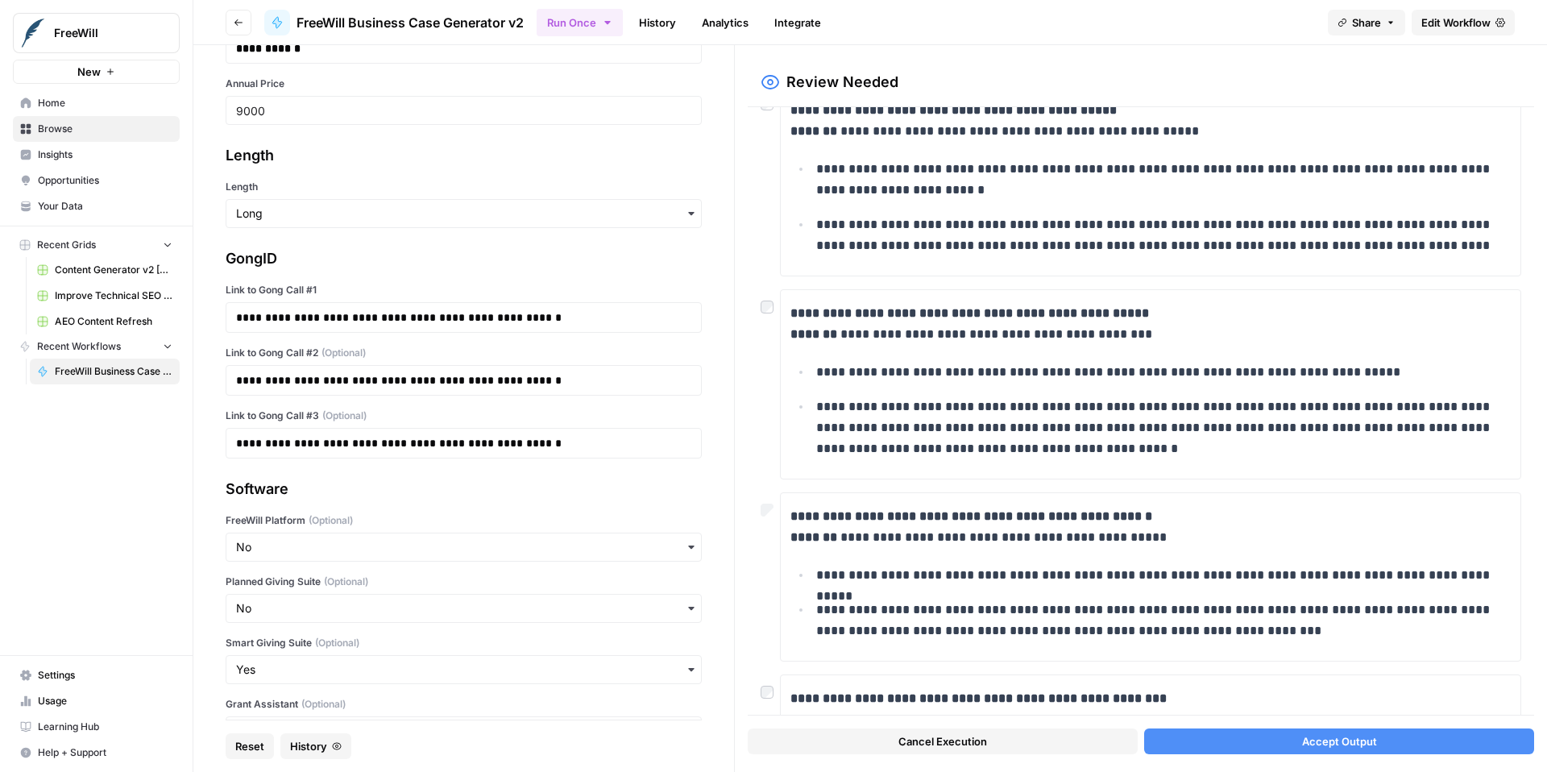
scroll to position [242, 0]
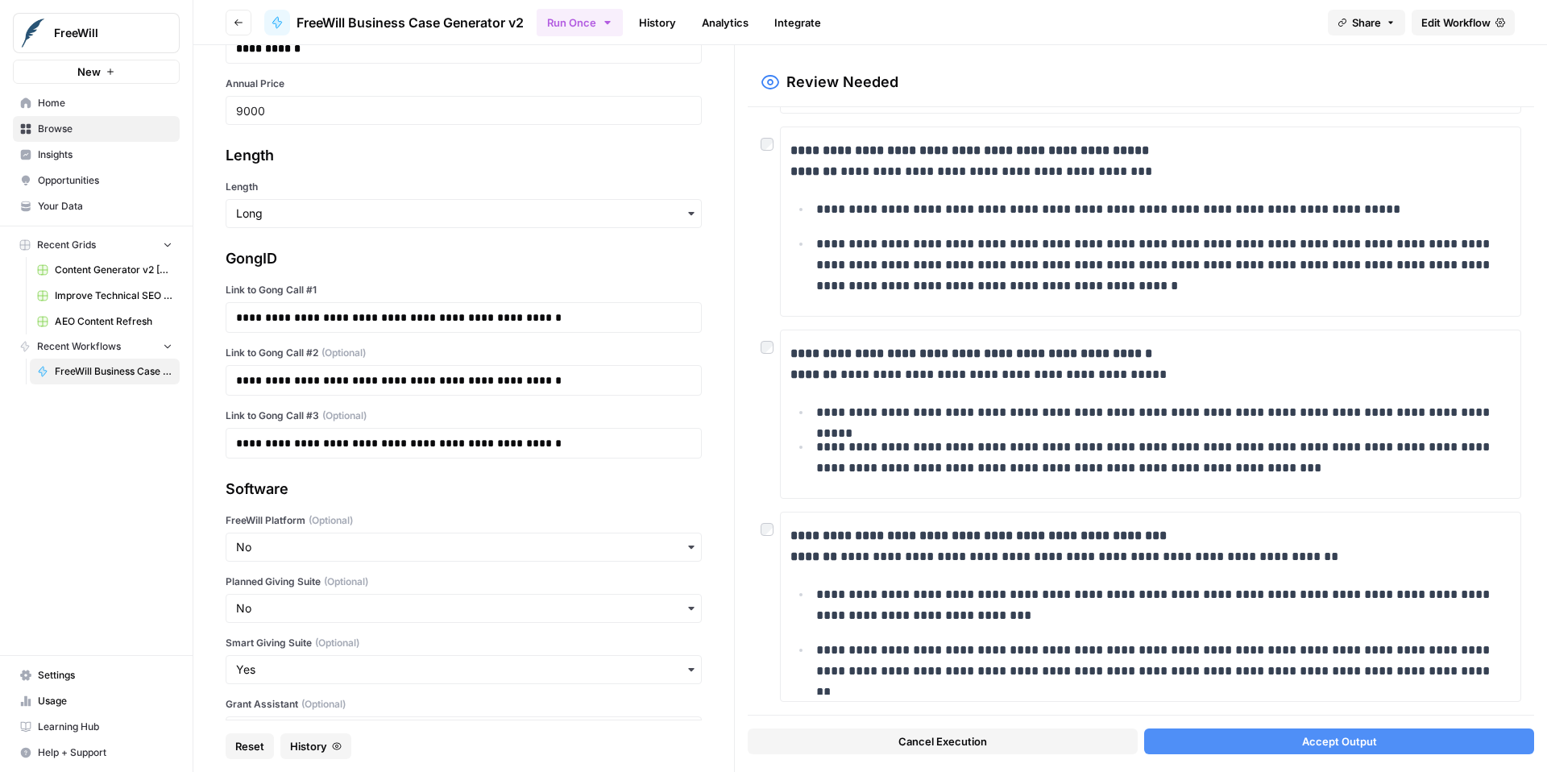
click at [1321, 748] on span "Accept Output" at bounding box center [1339, 741] width 75 height 16
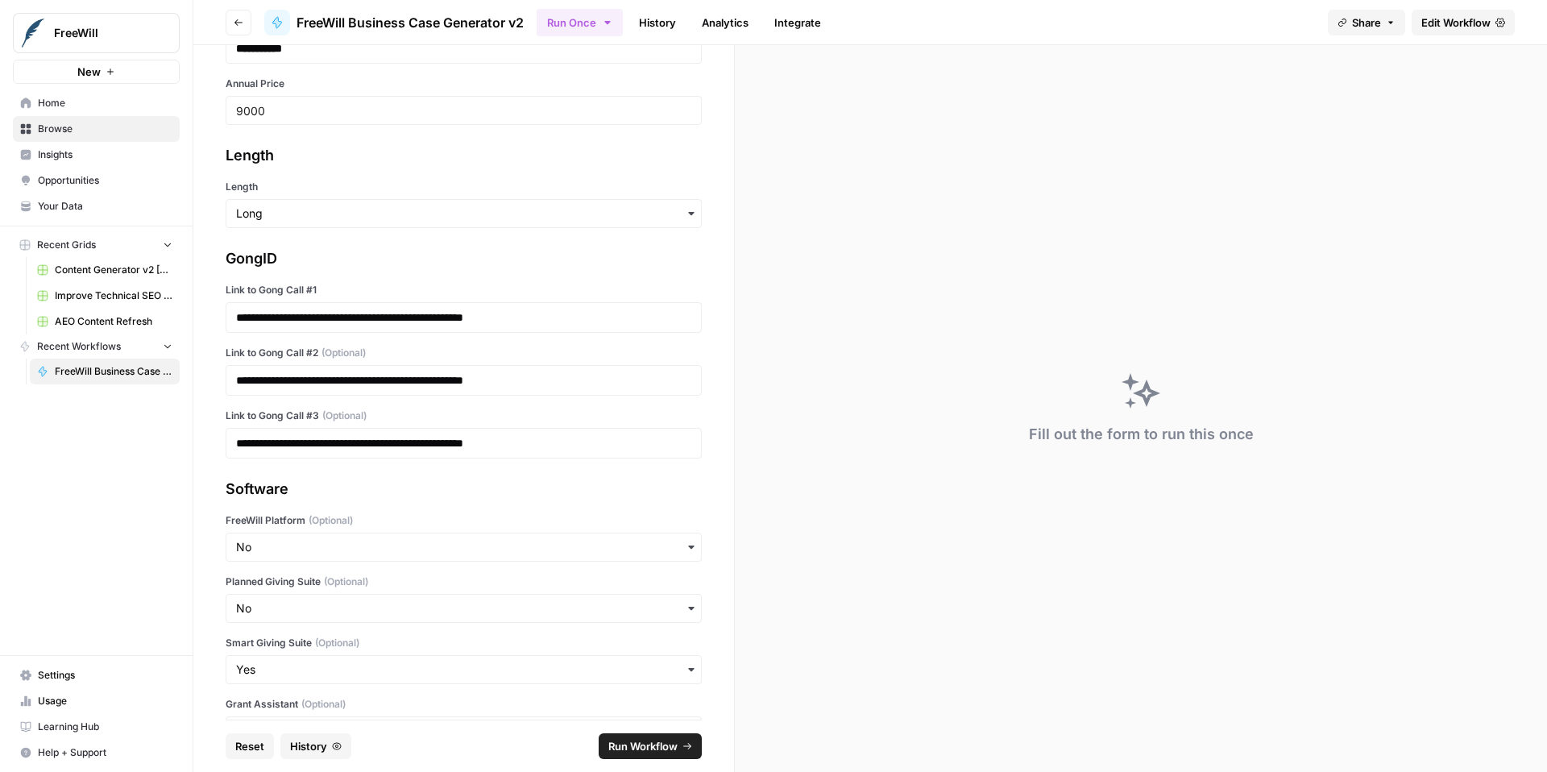
click at [662, 738] on span "Run Workflow" at bounding box center [642, 746] width 69 height 16
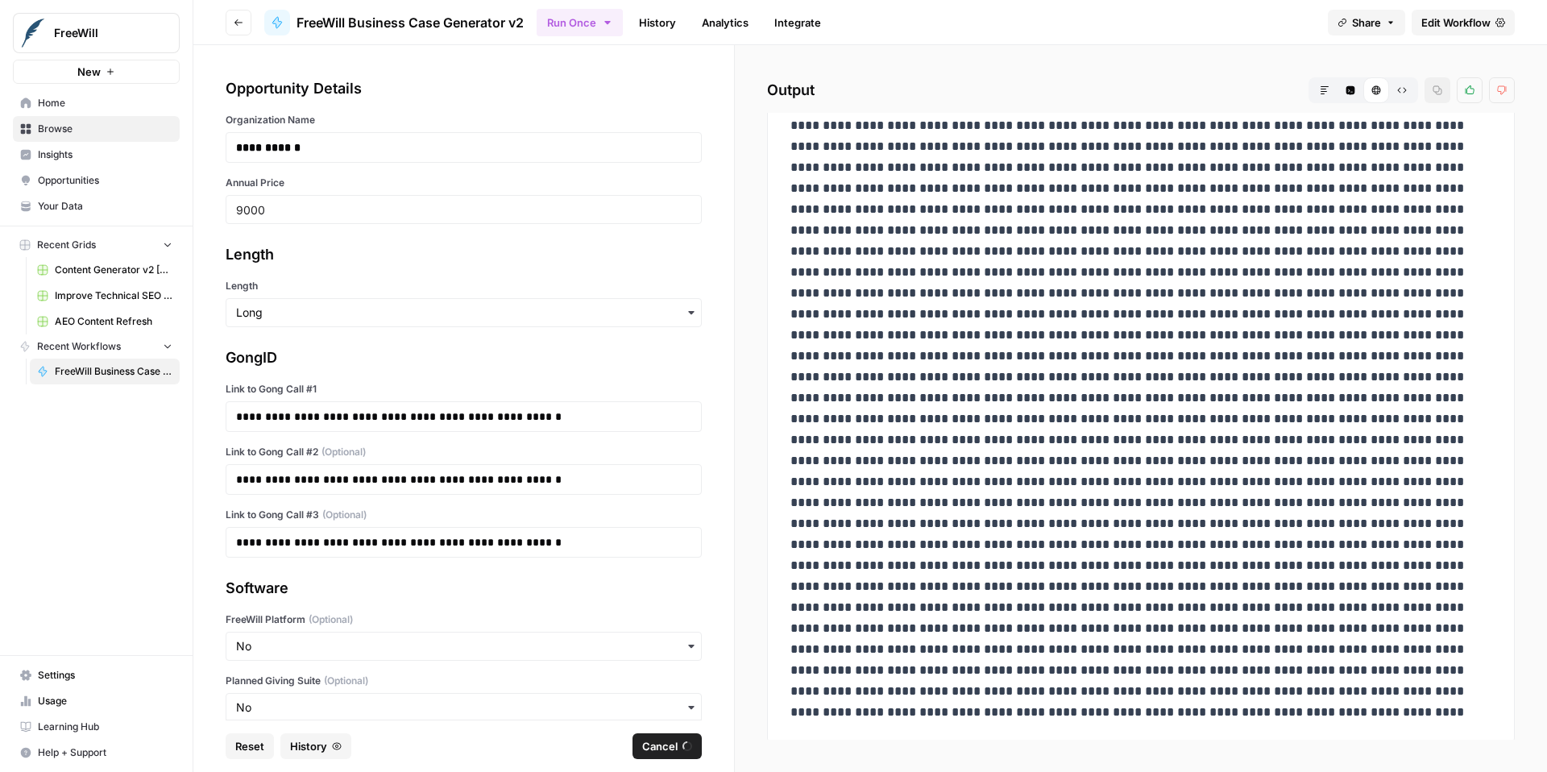
scroll to position [0, 0]
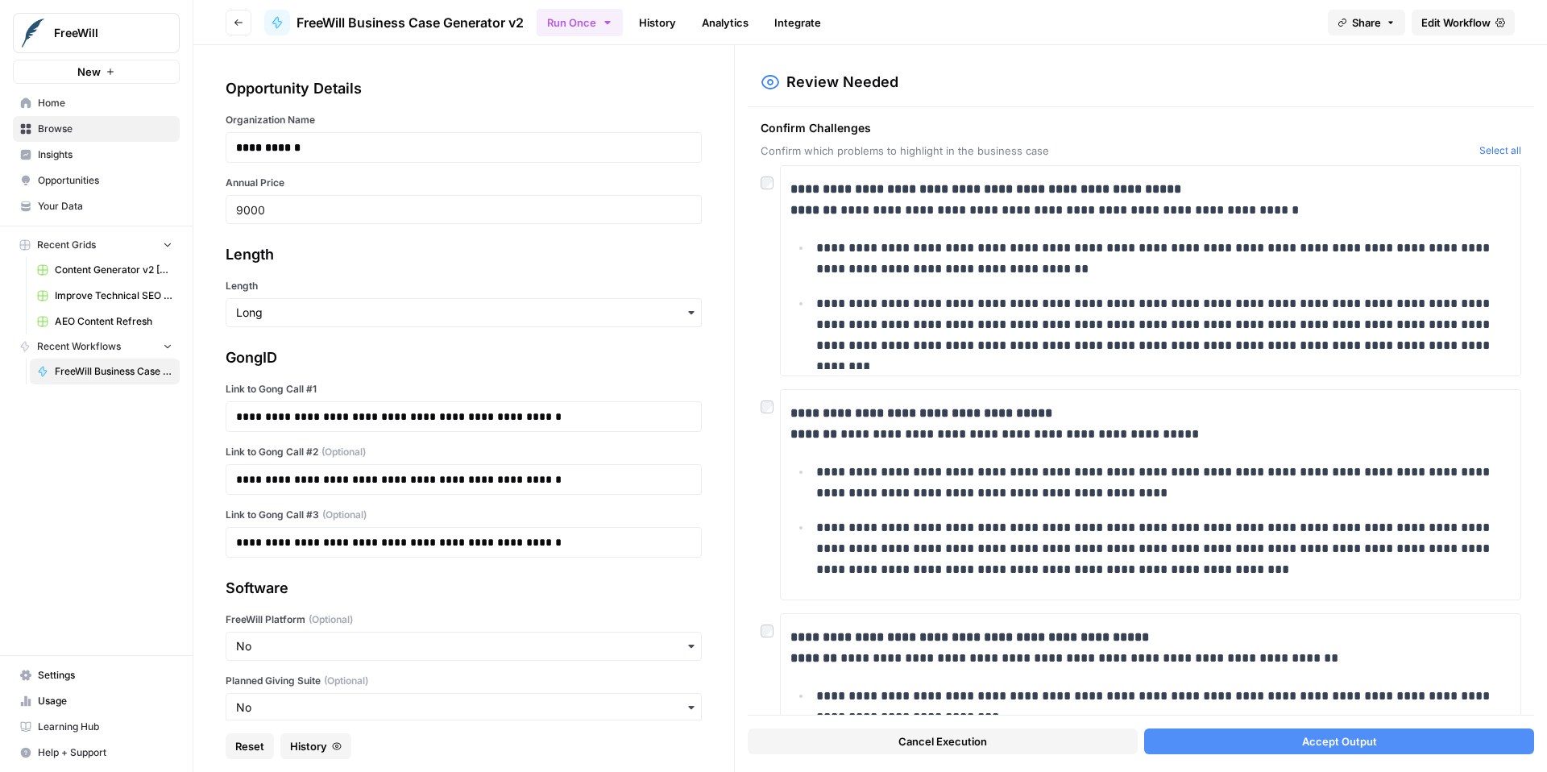
click at [1485, 152] on button "Select all" at bounding box center [1501, 151] width 42 height 16
click at [1323, 745] on span "Accept Output" at bounding box center [1339, 741] width 75 height 16
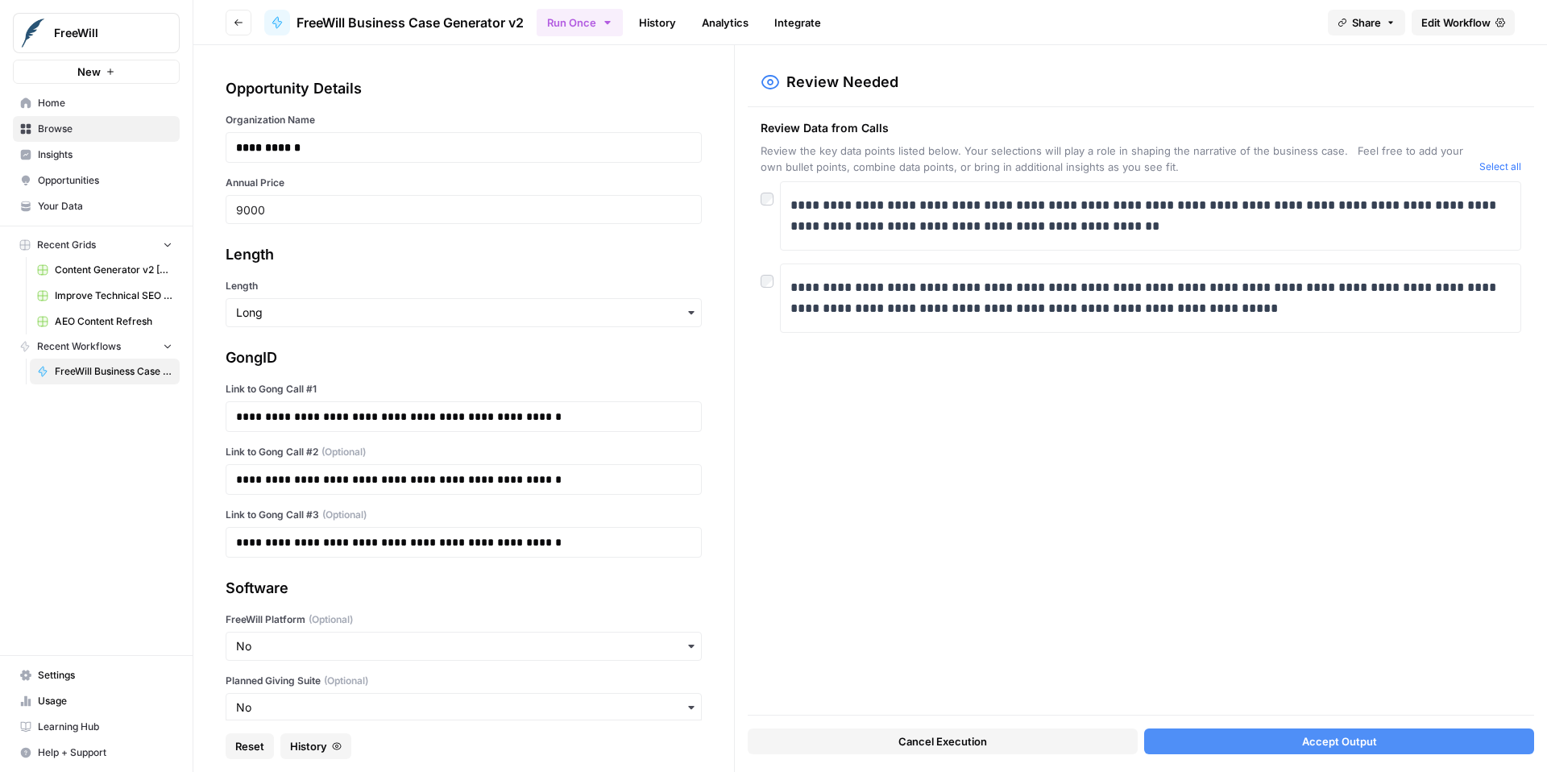
click at [762, 289] on div at bounding box center [770, 277] width 19 height 26
click at [1323, 750] on button "Accept Output" at bounding box center [1339, 742] width 390 height 26
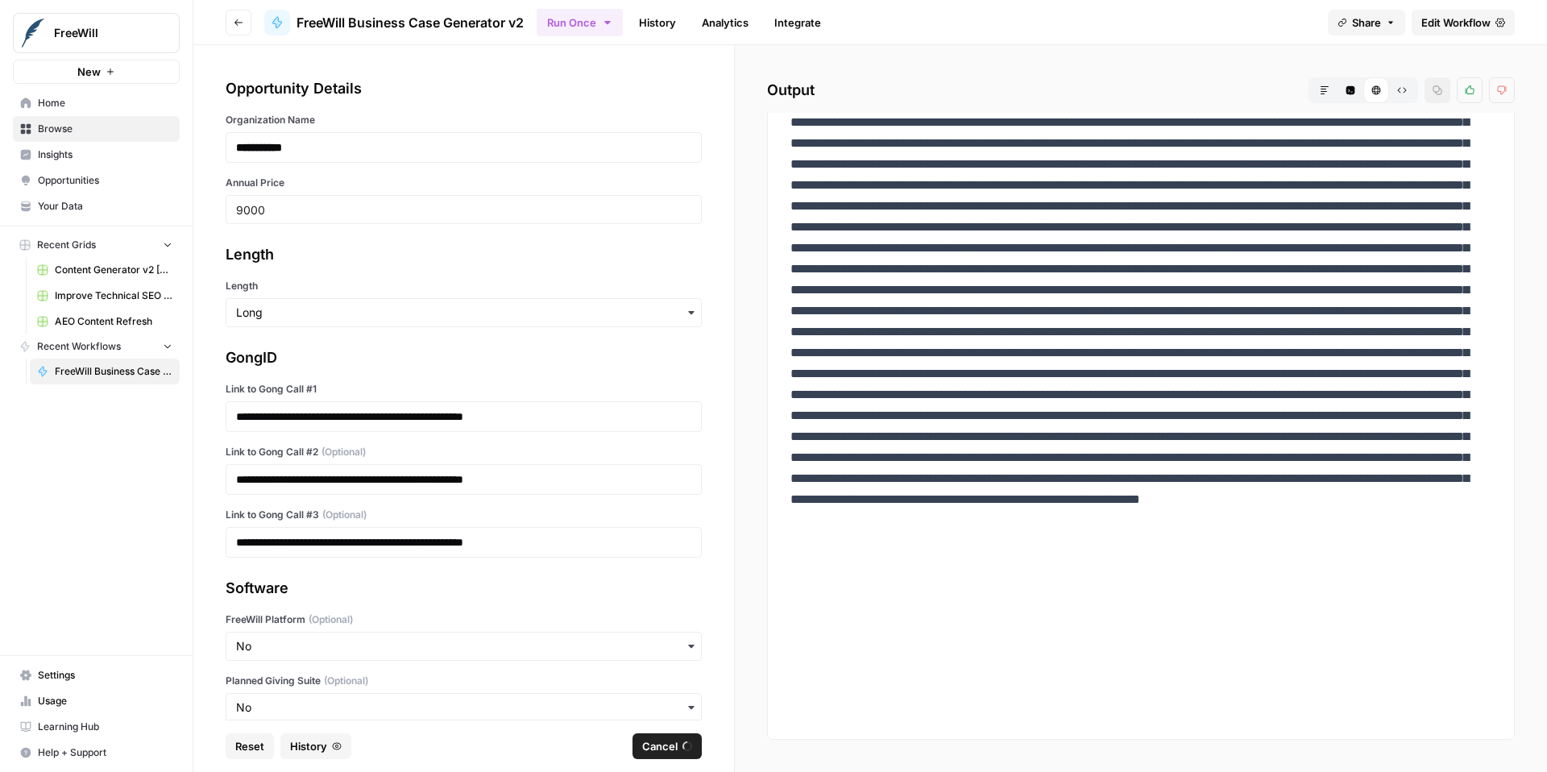
scroll to position [154, 0]
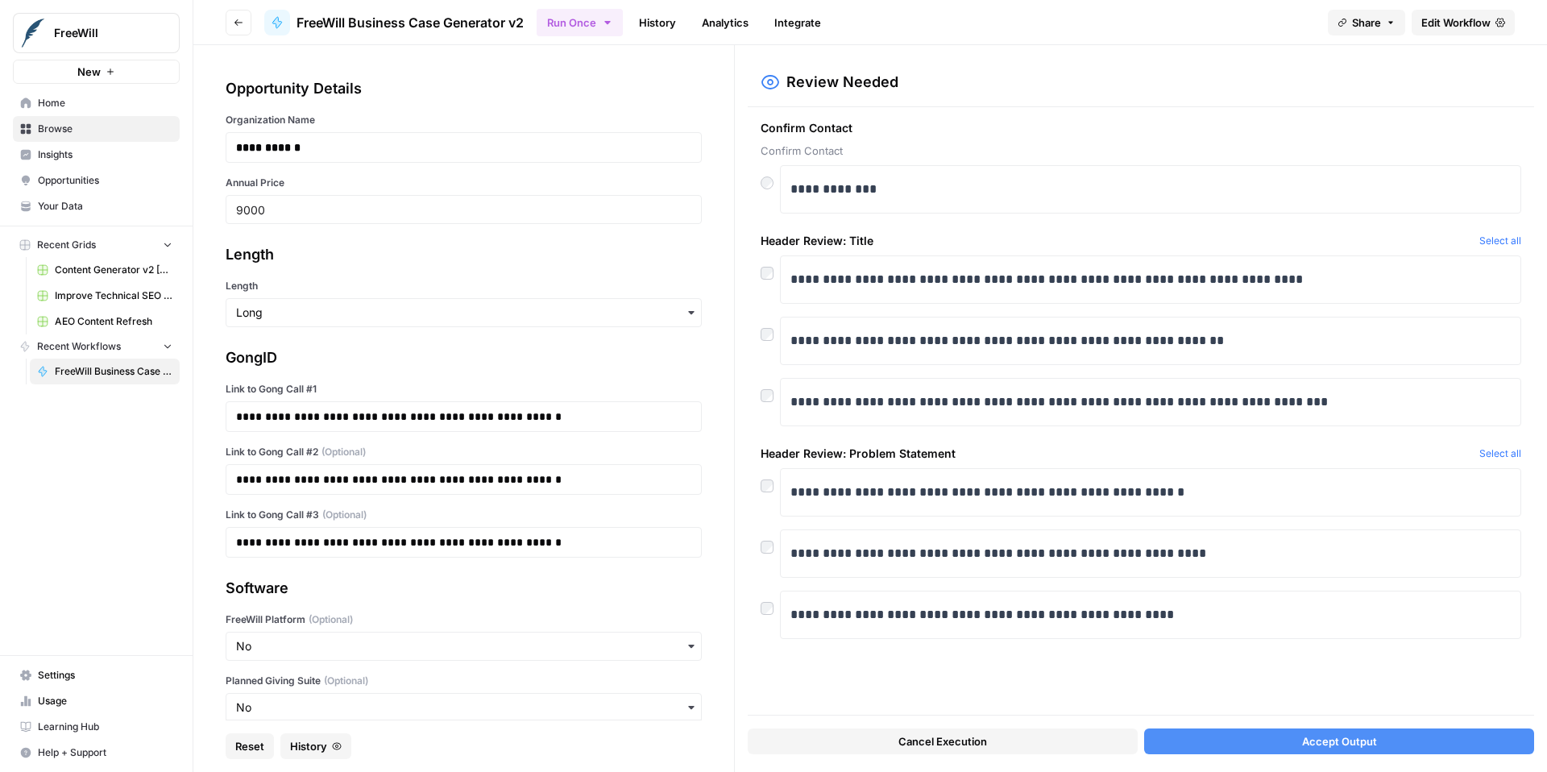
click at [1416, 743] on button "Accept Output" at bounding box center [1339, 742] width 390 height 26
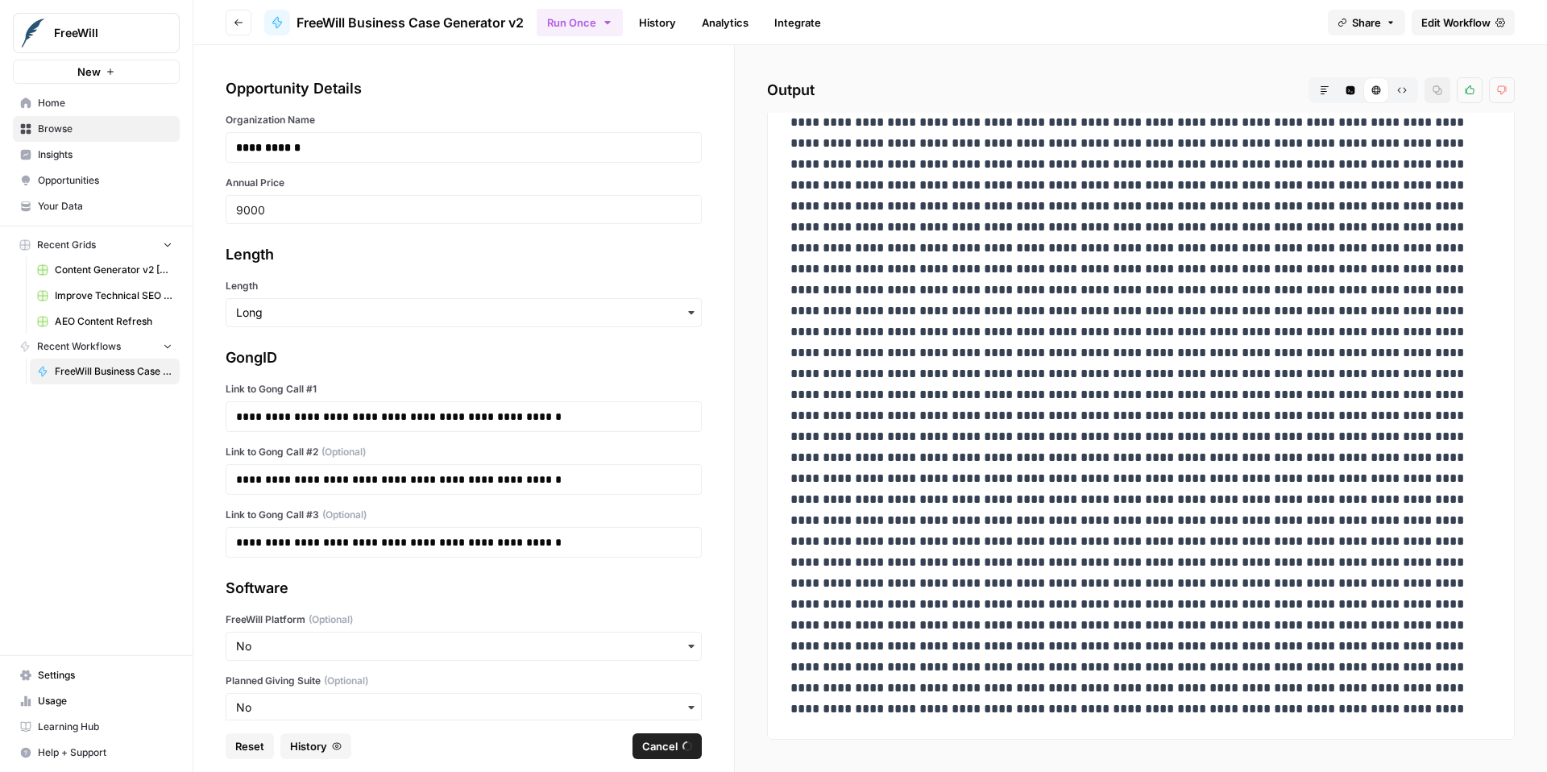
scroll to position [0, 0]
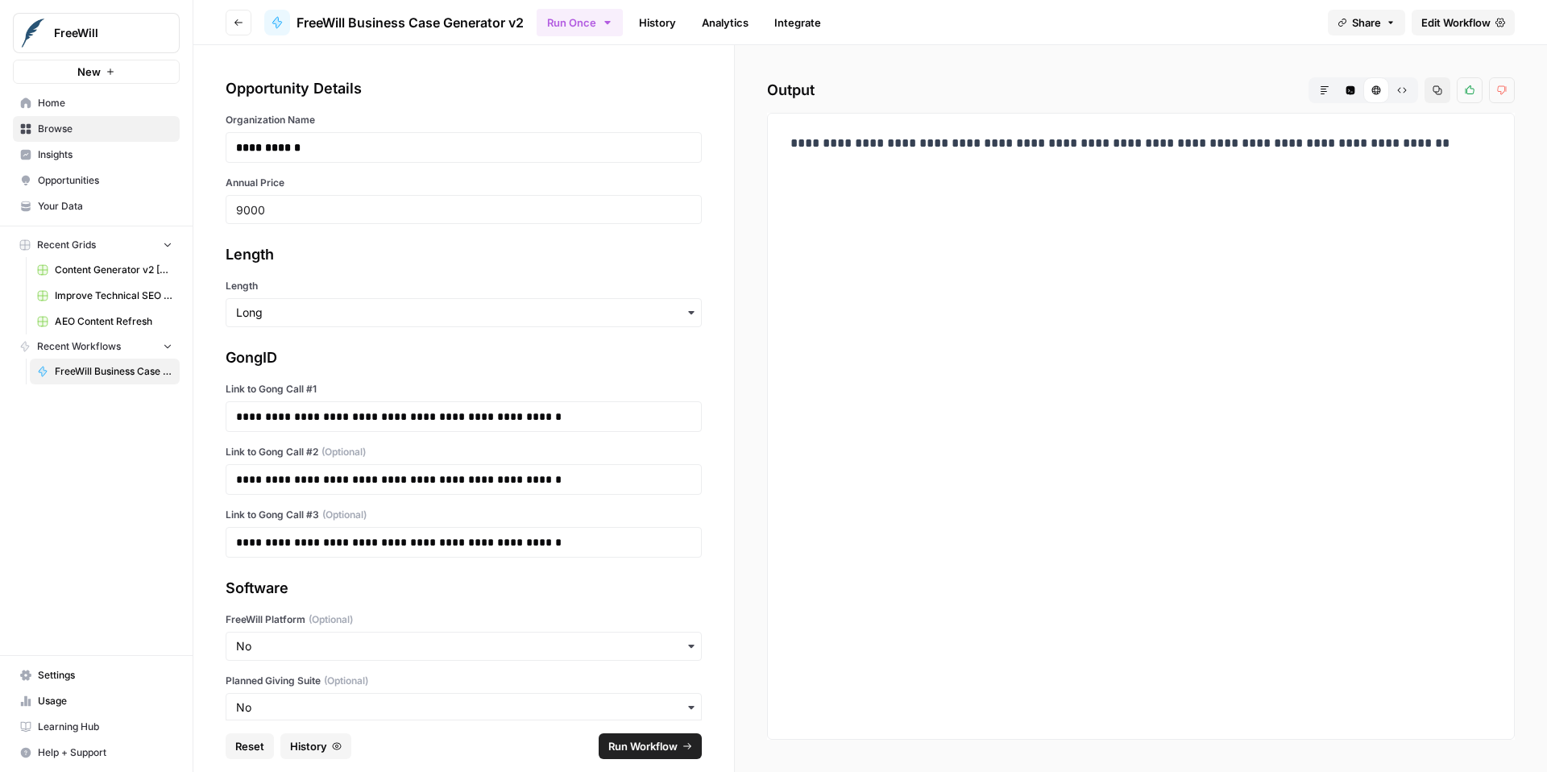
click at [669, 751] on span "Run Workflow" at bounding box center [642, 746] width 69 height 16
click at [1381, 25] on button "Share" at bounding box center [1366, 23] width 77 height 26
click at [1523, 243] on div "**********" at bounding box center [1141, 408] width 812 height 727
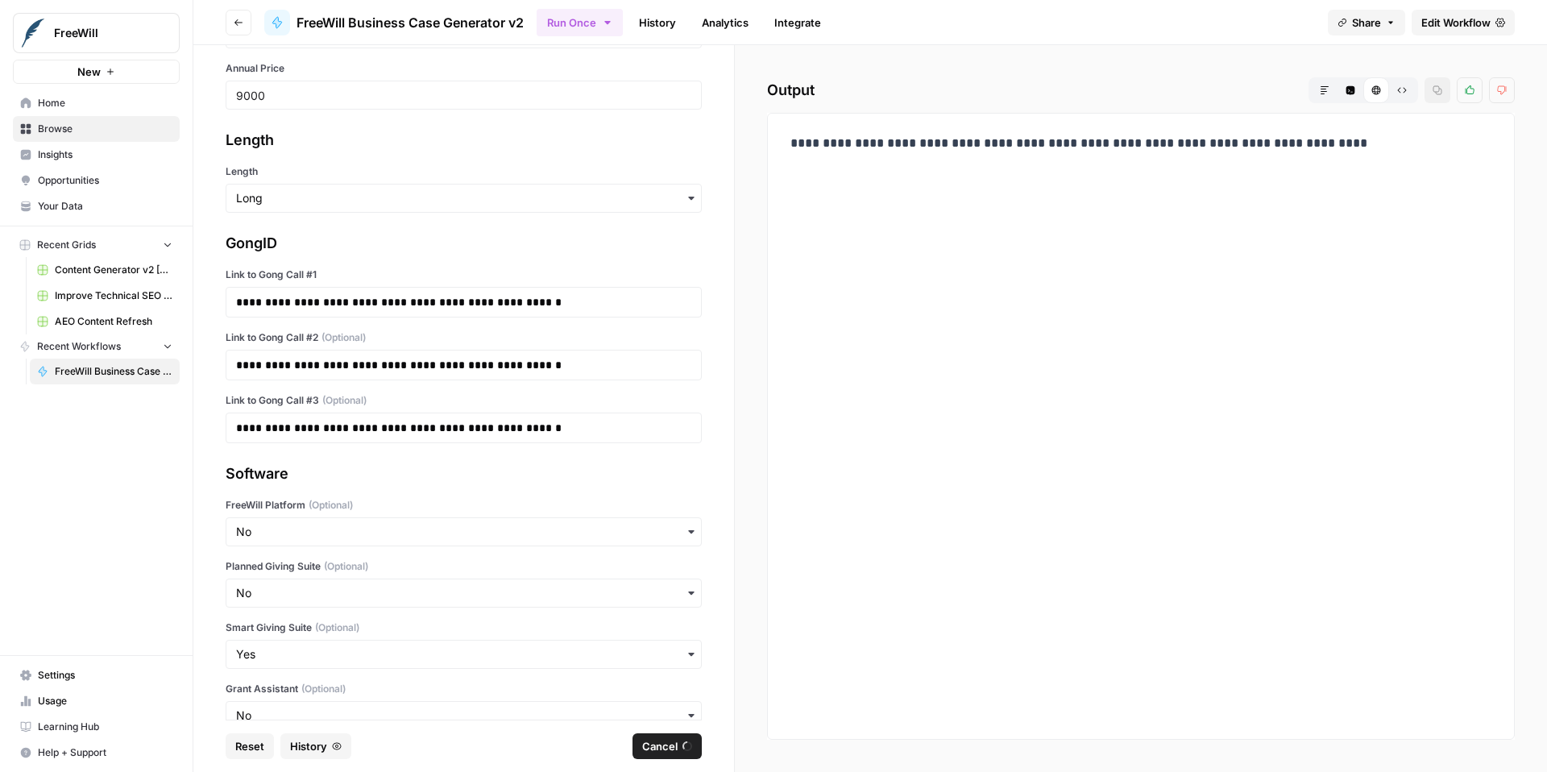
scroll to position [0, 0]
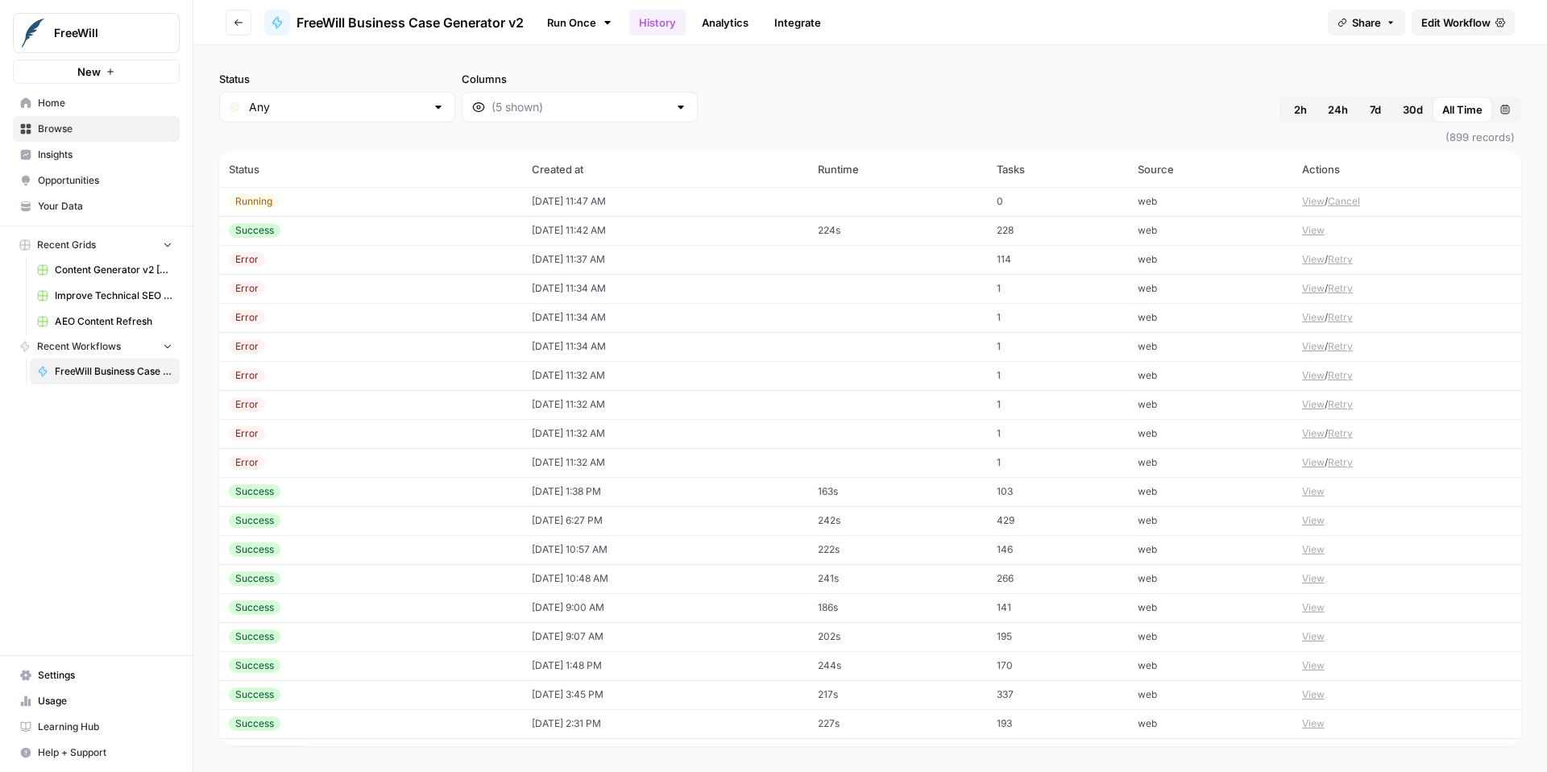
click at [1305, 226] on button "View" at bounding box center [1313, 230] width 23 height 15
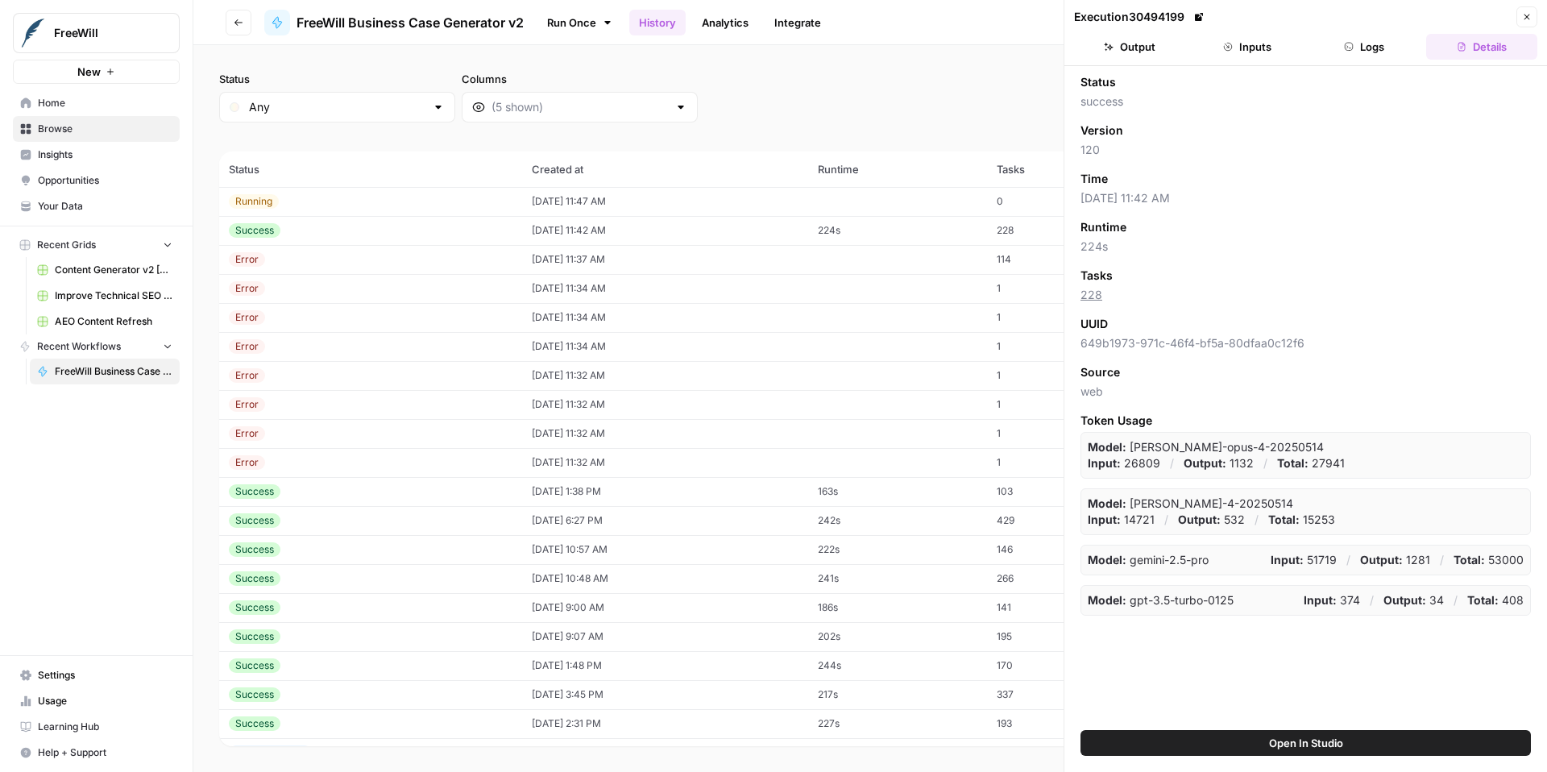
click at [1360, 750] on button "Open In Studio" at bounding box center [1306, 743] width 451 height 26
click at [1146, 52] on button "Output" at bounding box center [1129, 47] width 111 height 26
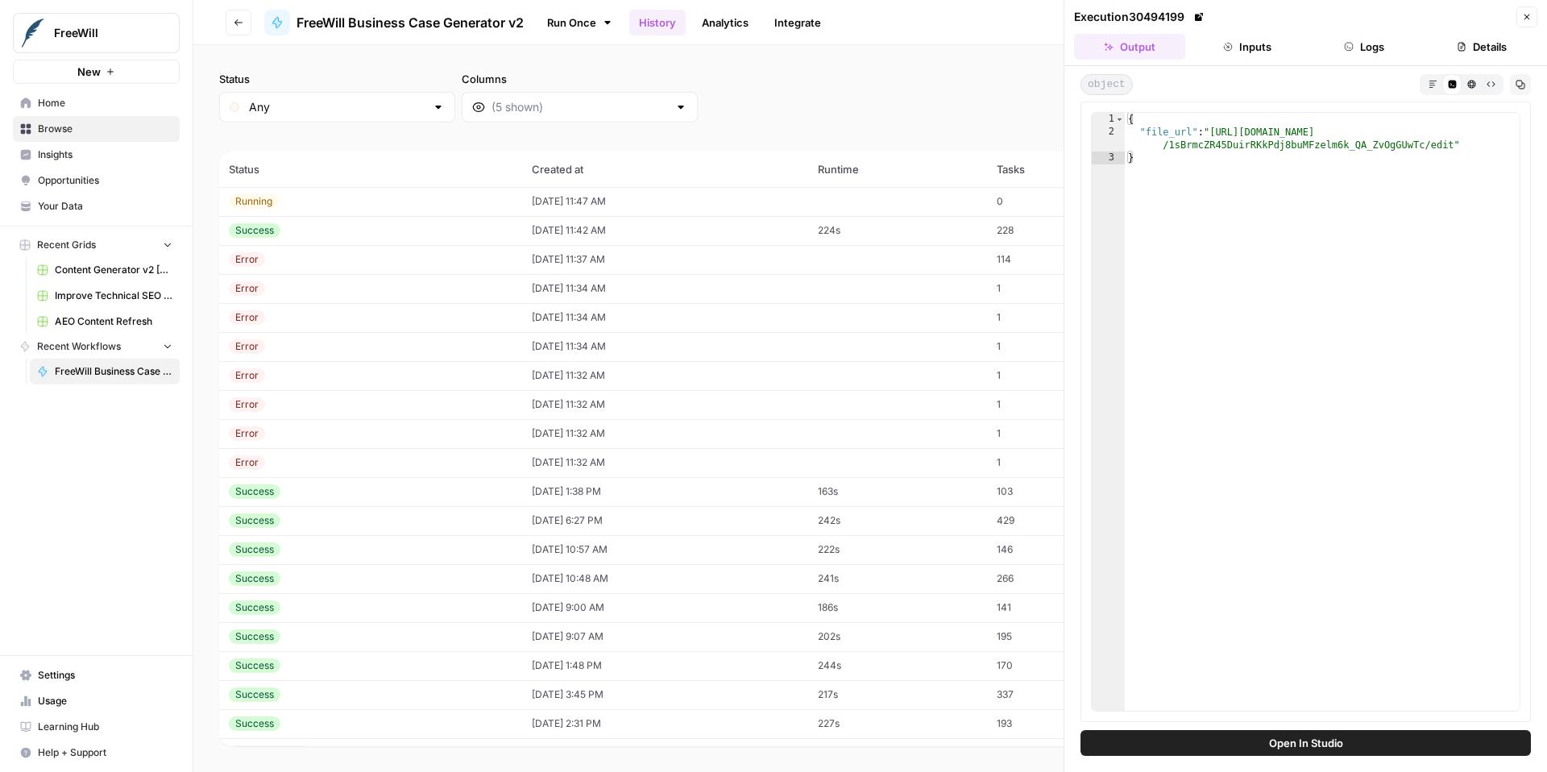
type textarea "**********"
drag, startPoint x: 1215, startPoint y: 132, endPoint x: 1452, endPoint y: 147, distance: 238.2
click at [1452, 147] on div "{ "file_url" : "https://docs.google.com/document/d /1sBrmcZR45DuirRKkPdj8buMFze…" at bounding box center [1322, 425] width 395 height 624
